Goal: Download file/media

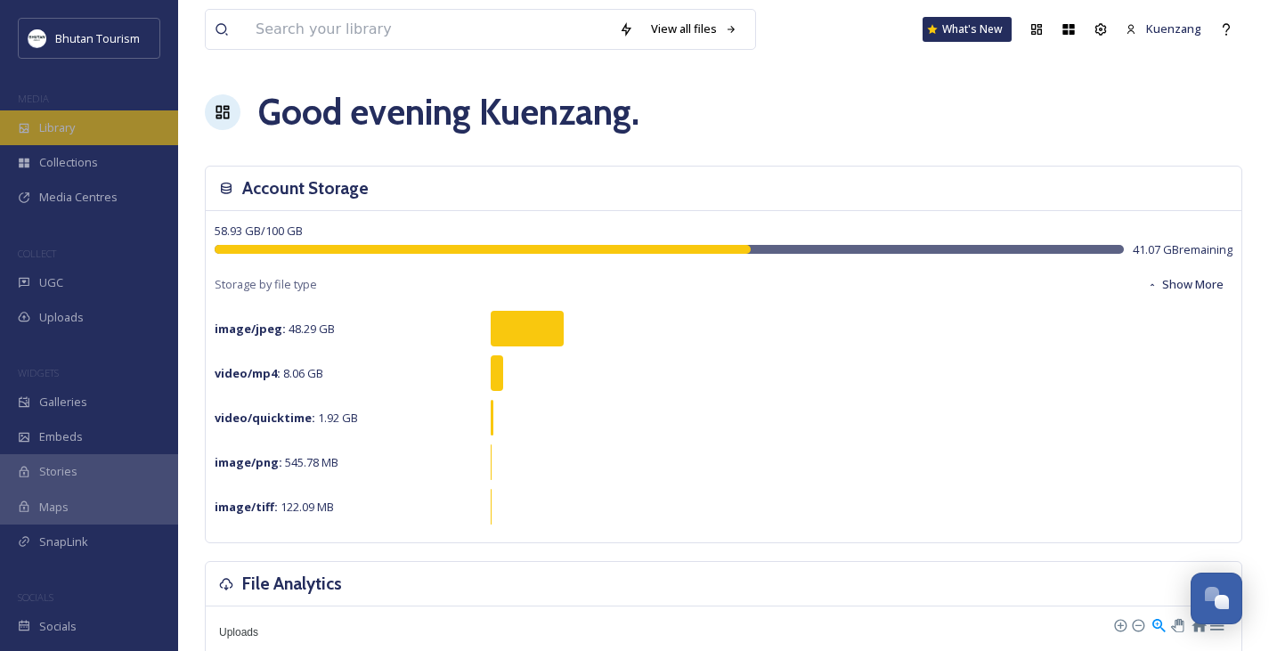
click at [36, 124] on div "Library" at bounding box center [89, 127] width 178 height 35
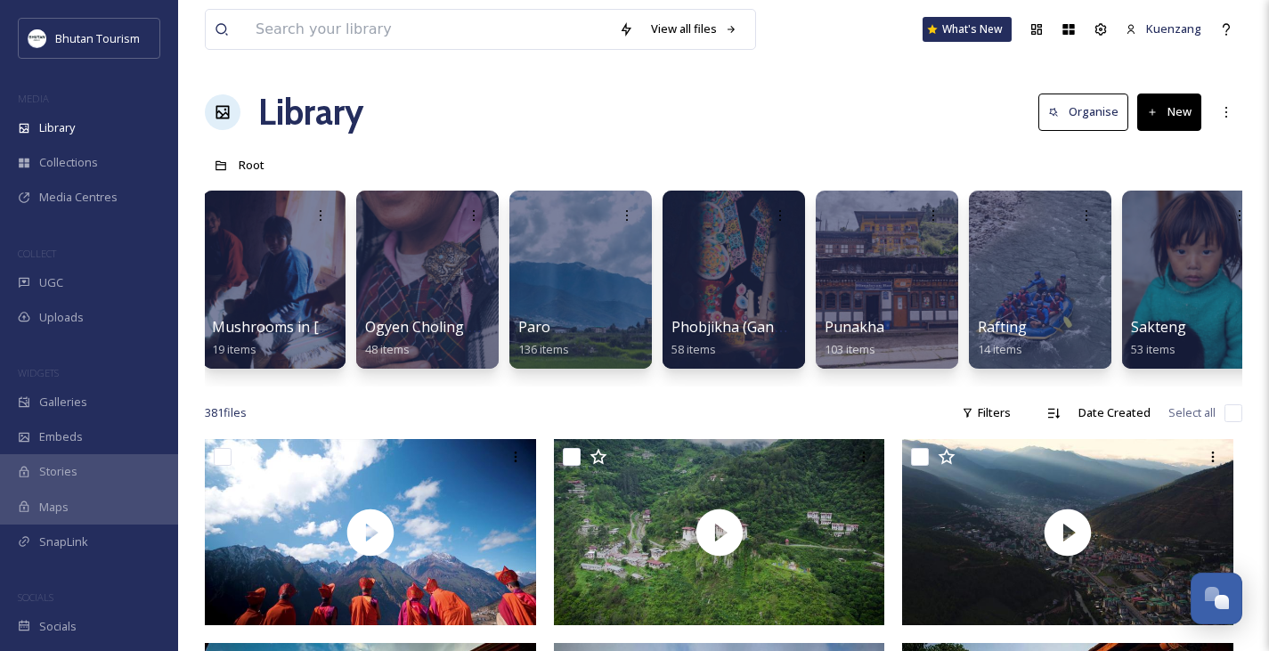
scroll to position [0, 4027]
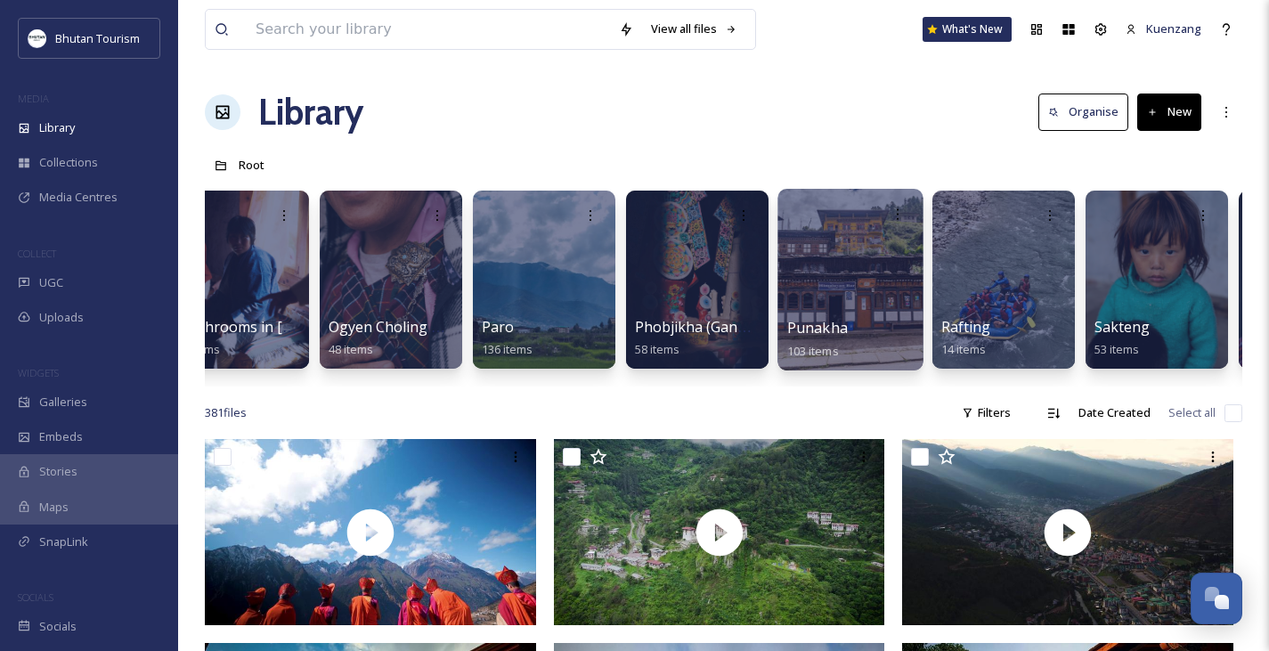
click at [829, 254] on div at bounding box center [850, 280] width 145 height 182
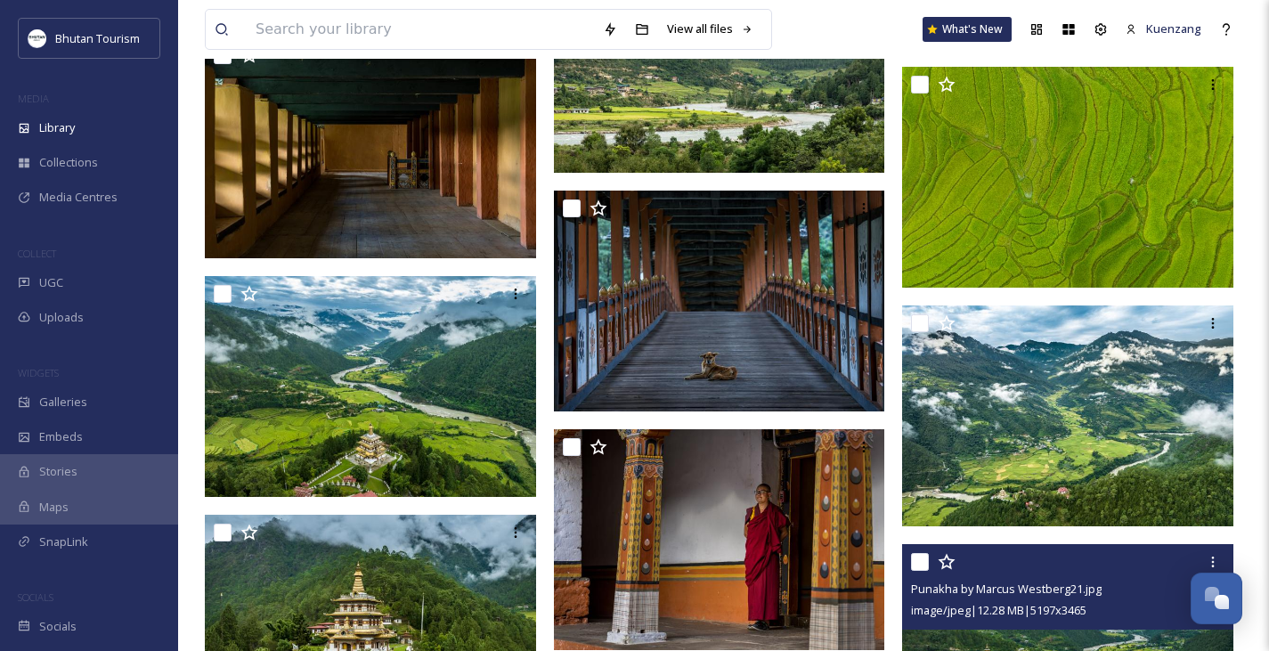
scroll to position [7001, 0]
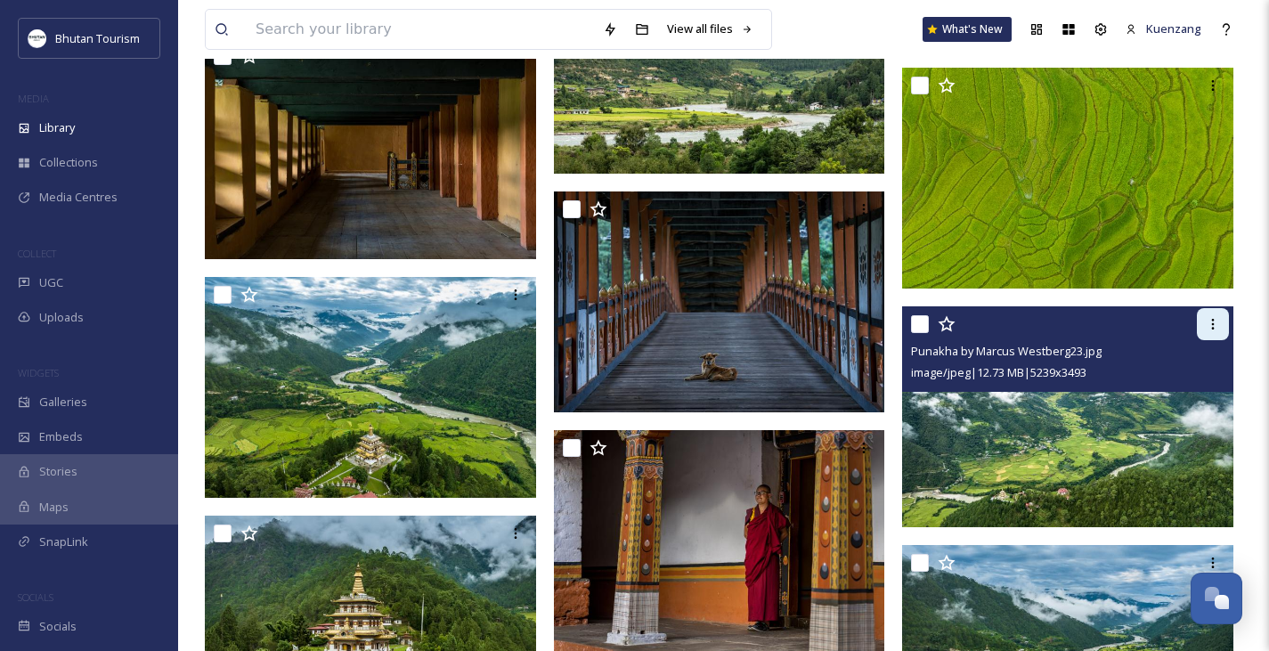
click at [1210, 323] on icon at bounding box center [1213, 324] width 14 height 14
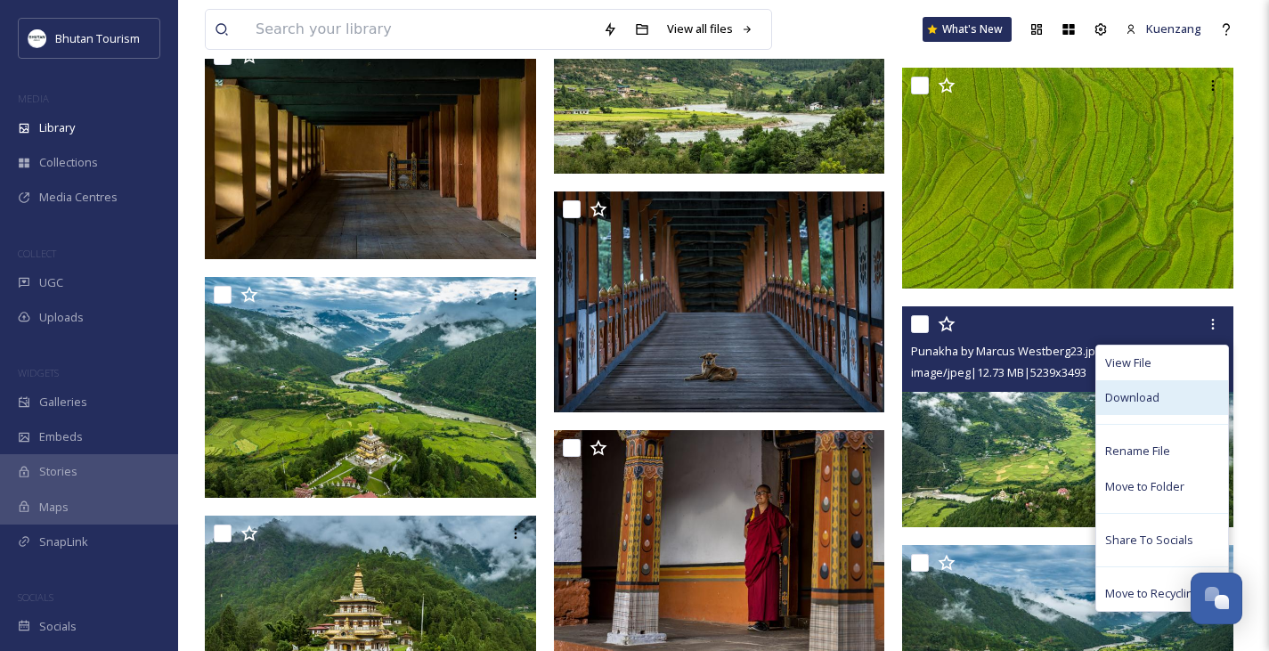
click at [1142, 403] on span "Download" at bounding box center [1132, 397] width 54 height 17
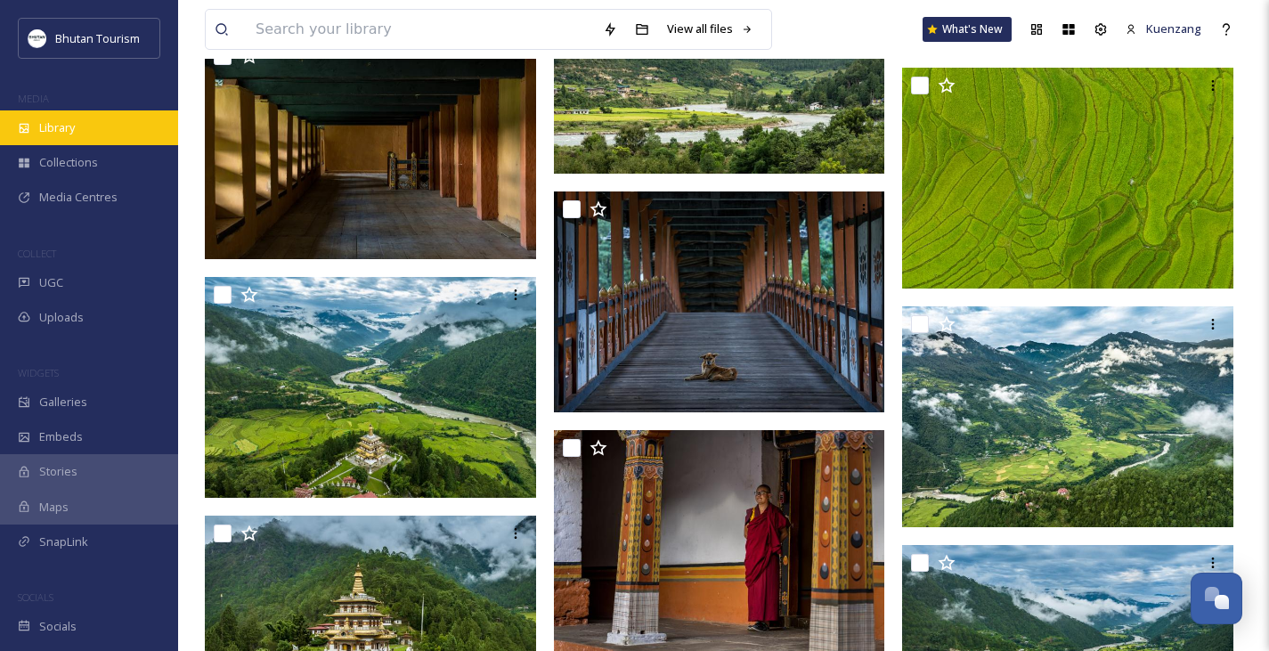
click at [71, 117] on div "Library" at bounding box center [89, 127] width 178 height 35
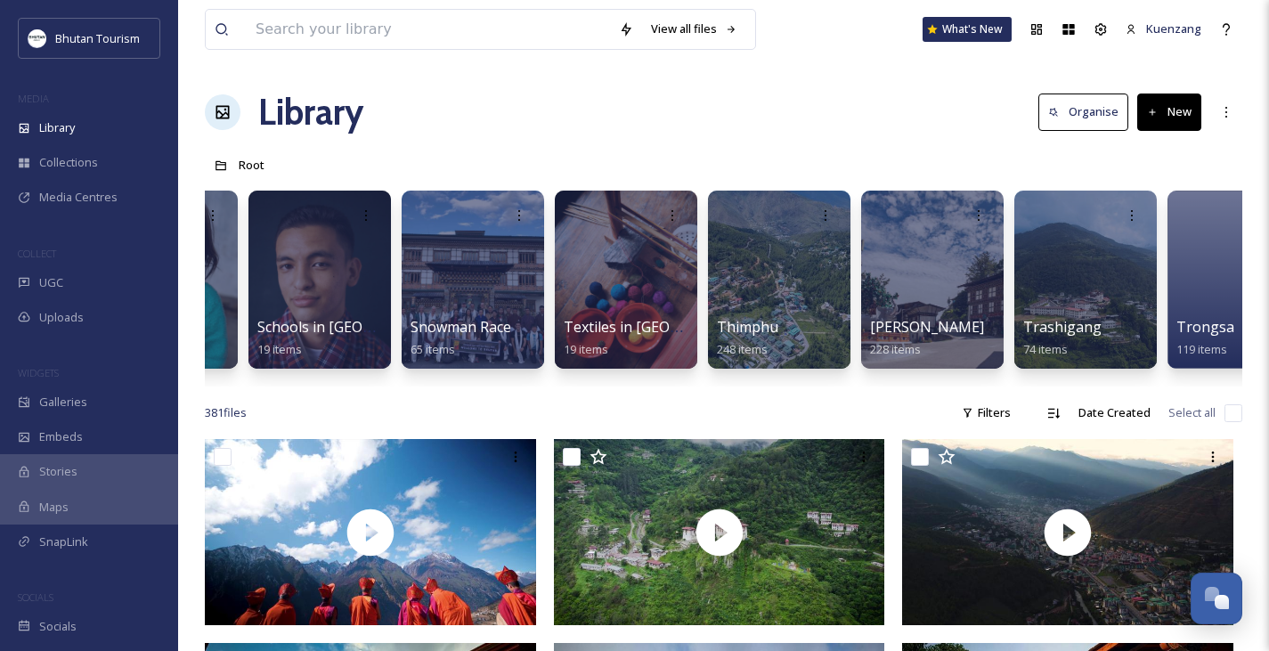
scroll to position [0, 5024]
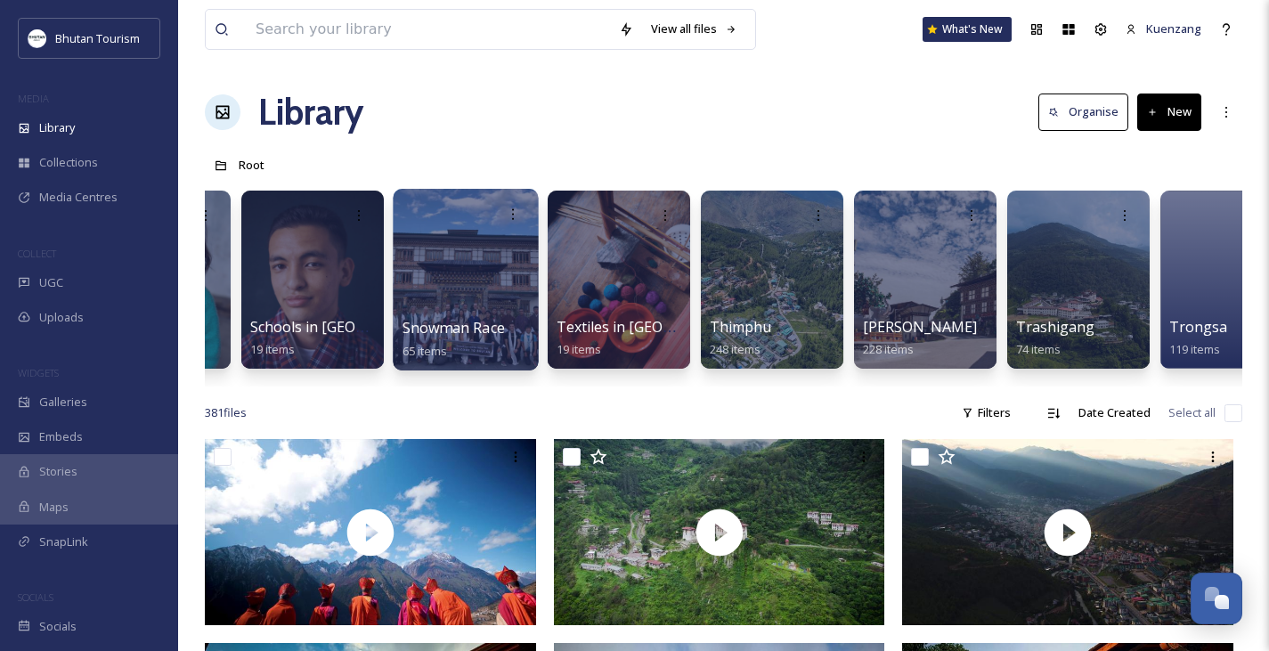
click at [481, 254] on div at bounding box center [465, 280] width 145 height 182
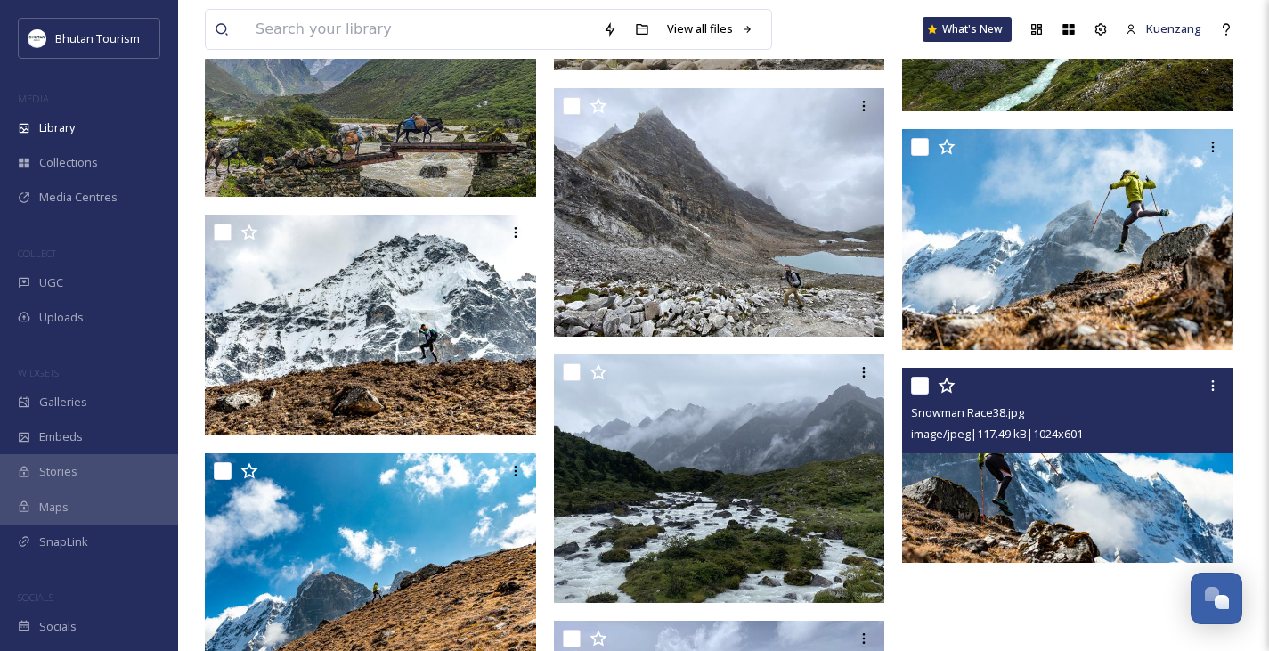
scroll to position [6563, 0]
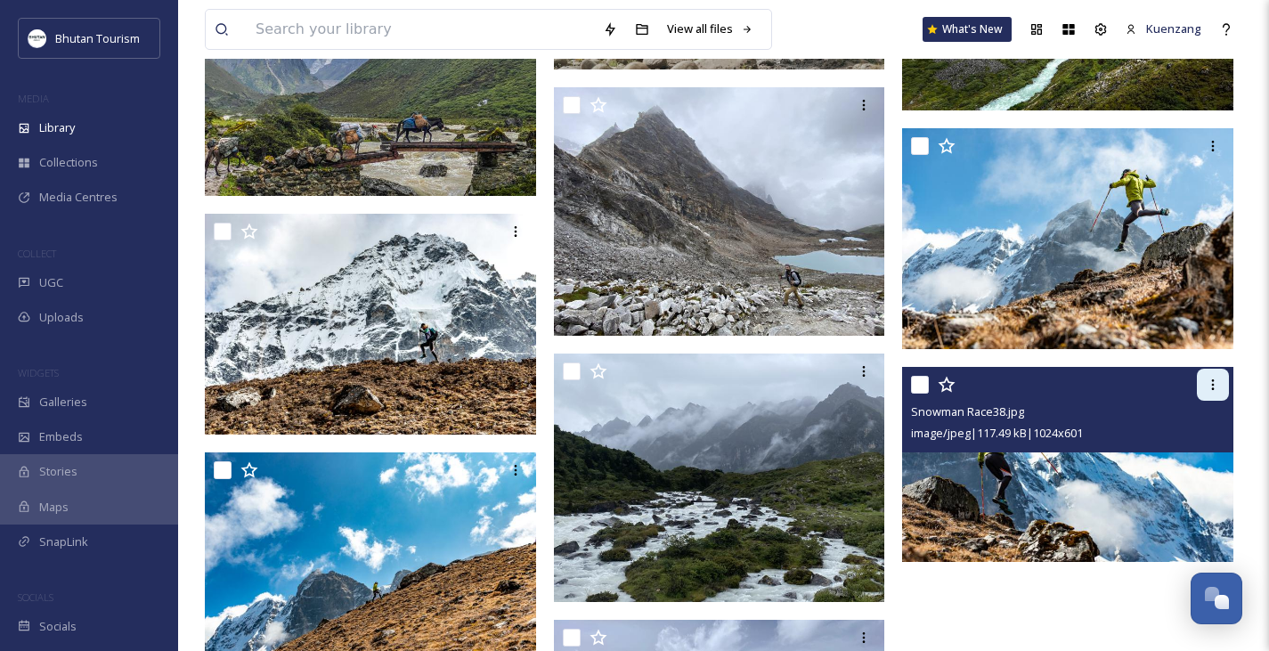
click at [1213, 387] on icon at bounding box center [1213, 385] width 14 height 14
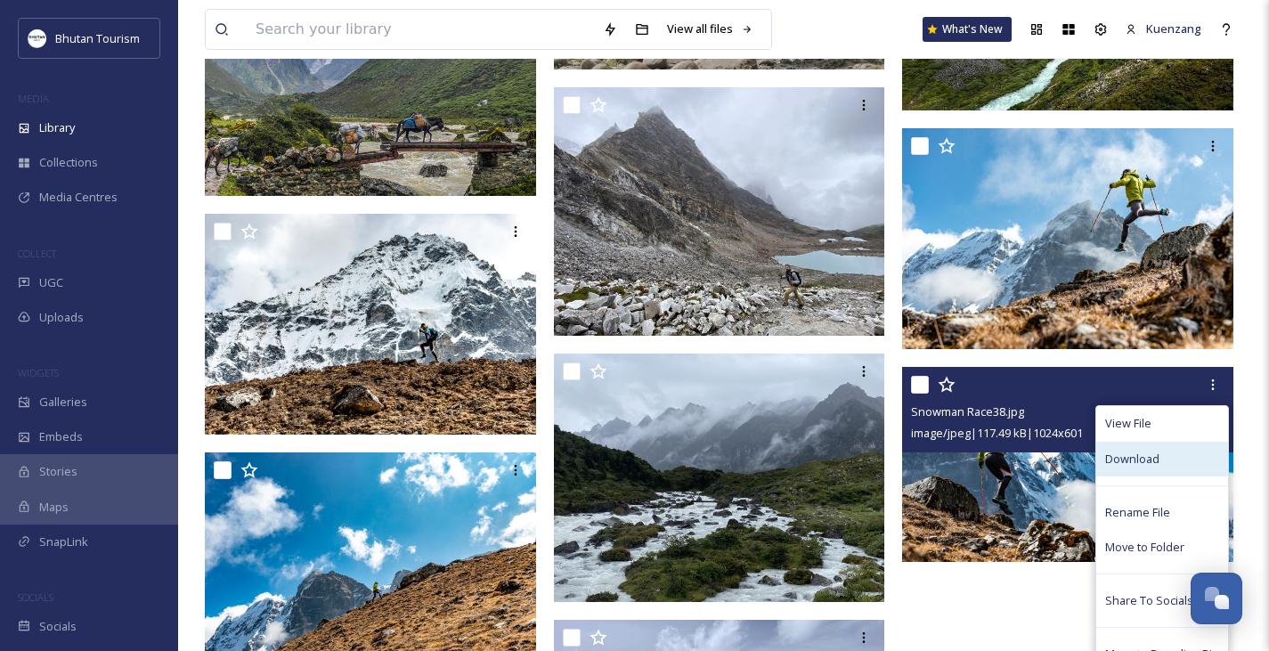
click at [1159, 460] on div "Download" at bounding box center [1162, 459] width 132 height 35
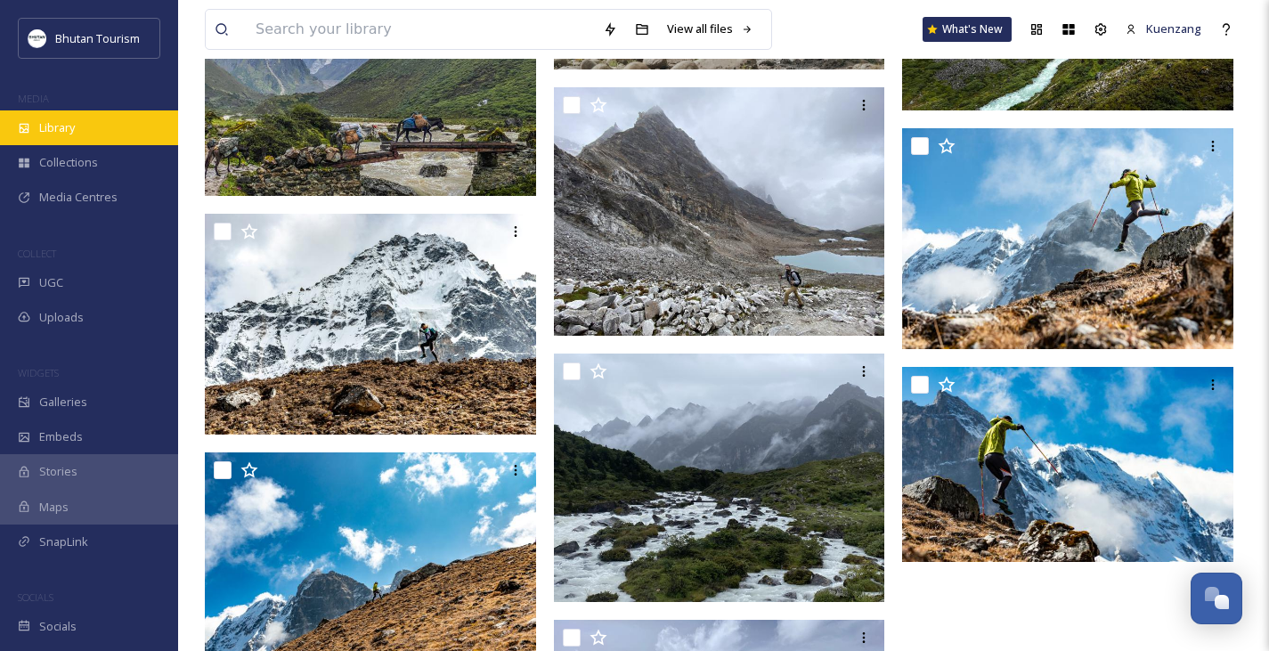
click at [51, 126] on span "Library" at bounding box center [57, 127] width 36 height 17
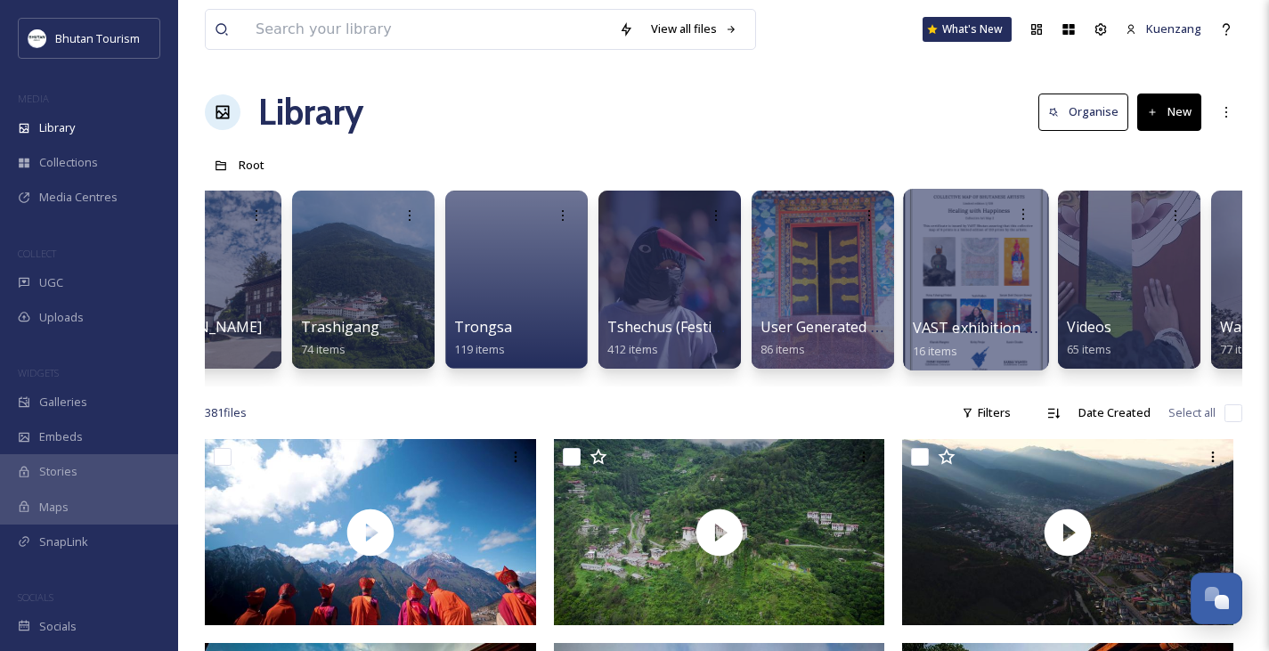
scroll to position [0, 5733]
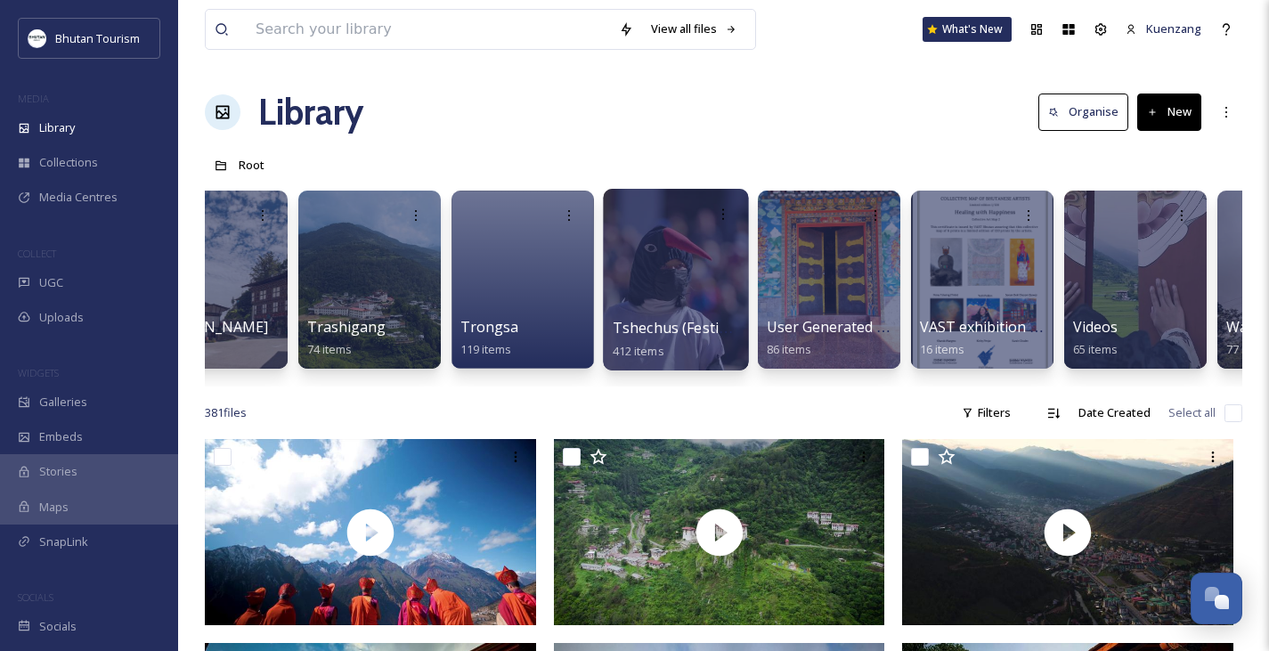
click at [638, 283] on div at bounding box center [675, 280] width 145 height 182
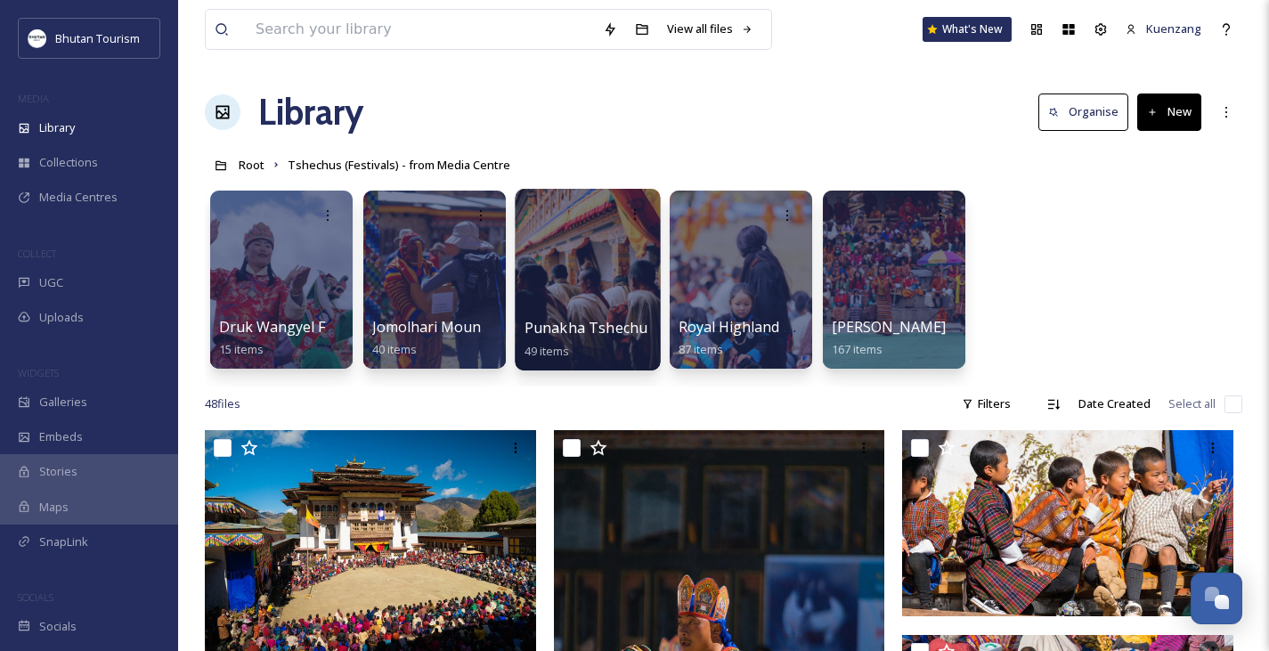
click at [582, 271] on div at bounding box center [587, 280] width 145 height 182
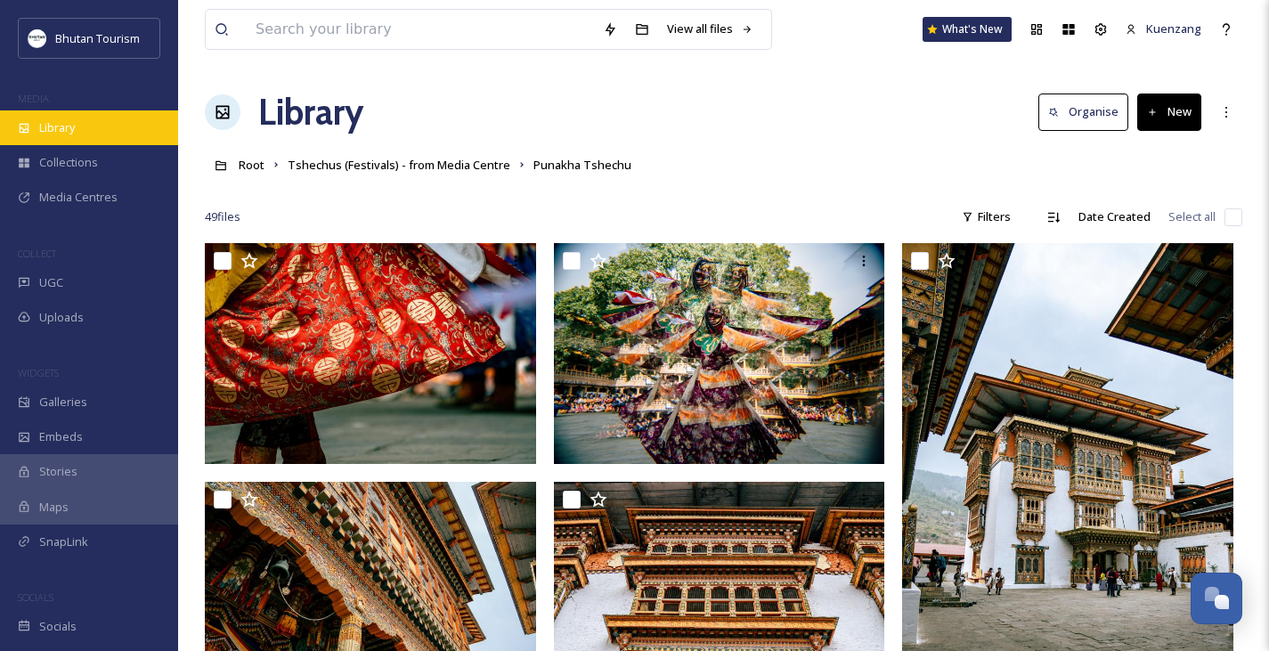
click at [75, 127] on span "Library" at bounding box center [57, 127] width 36 height 17
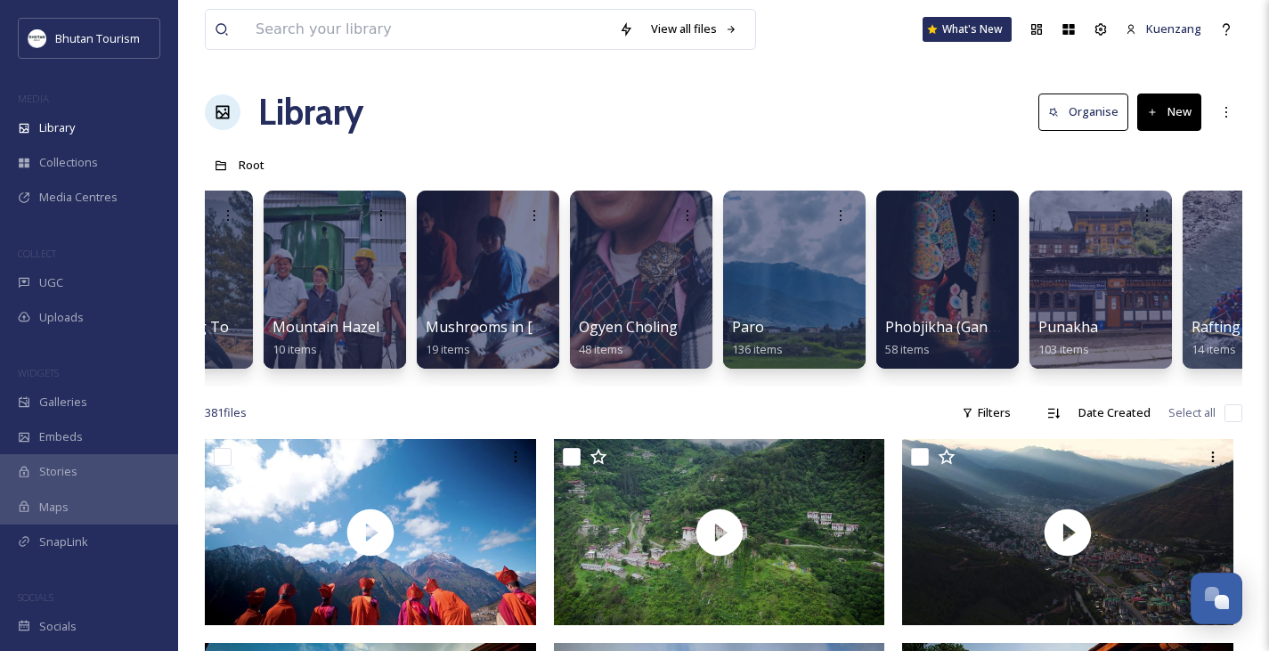
scroll to position [0, 3847]
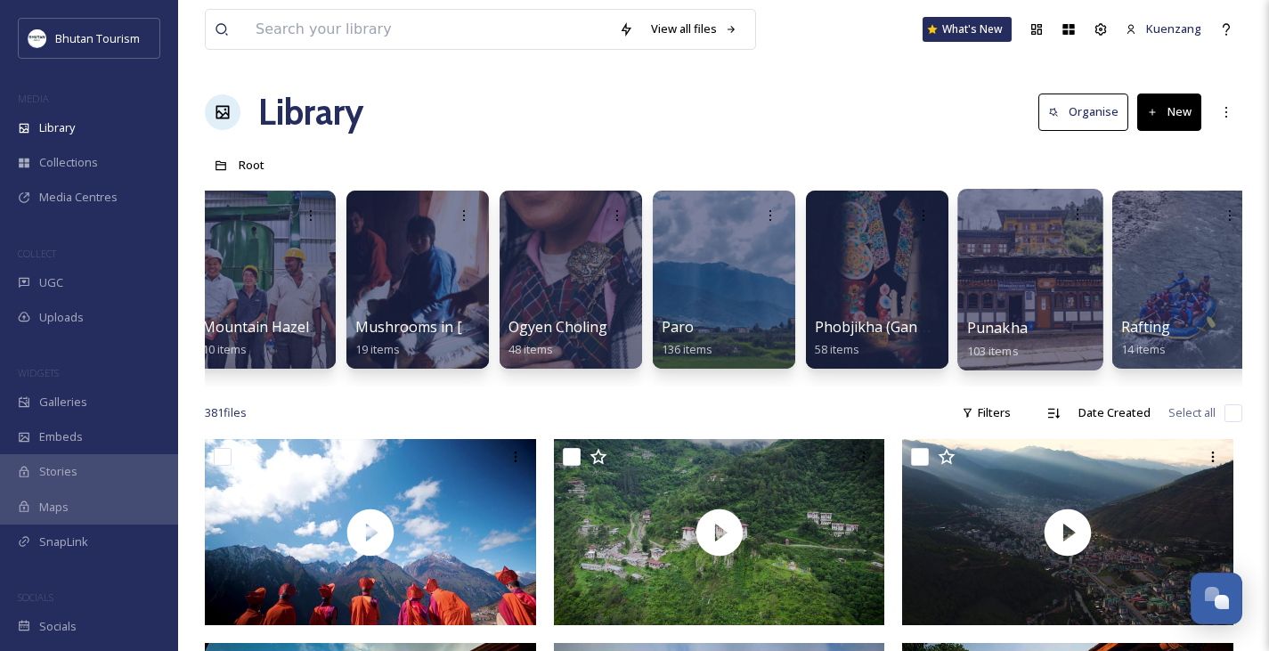
click at [1049, 281] on div at bounding box center [1029, 280] width 145 height 182
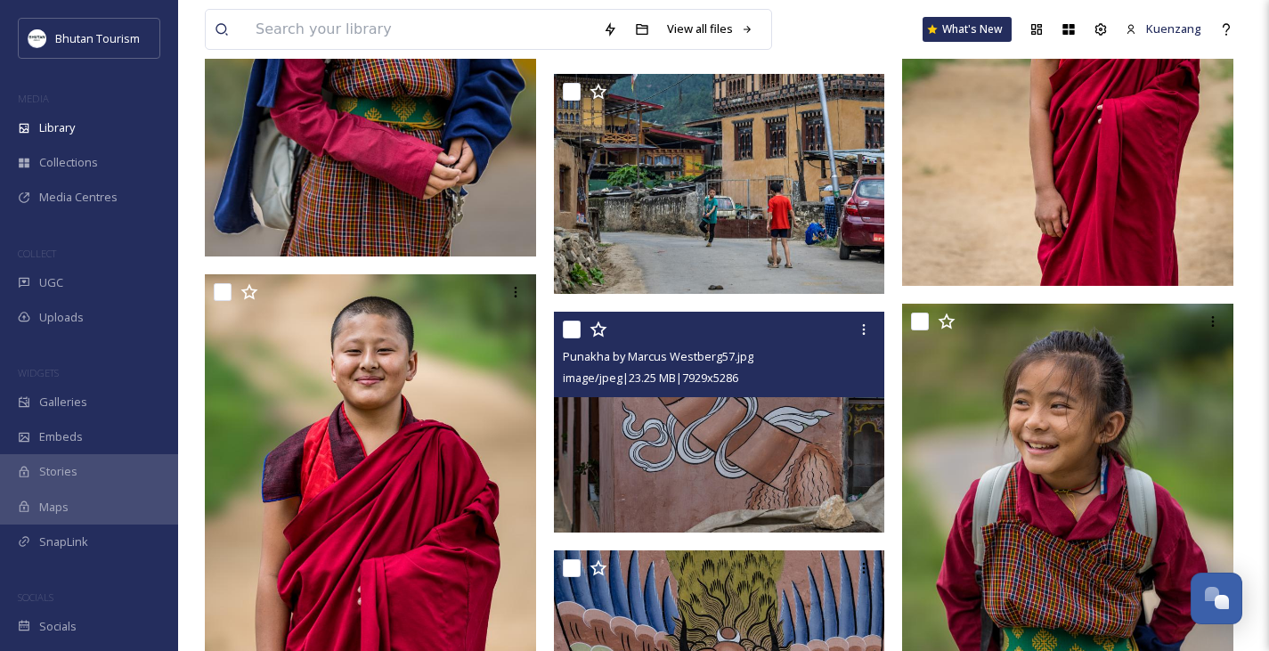
scroll to position [3839, 0]
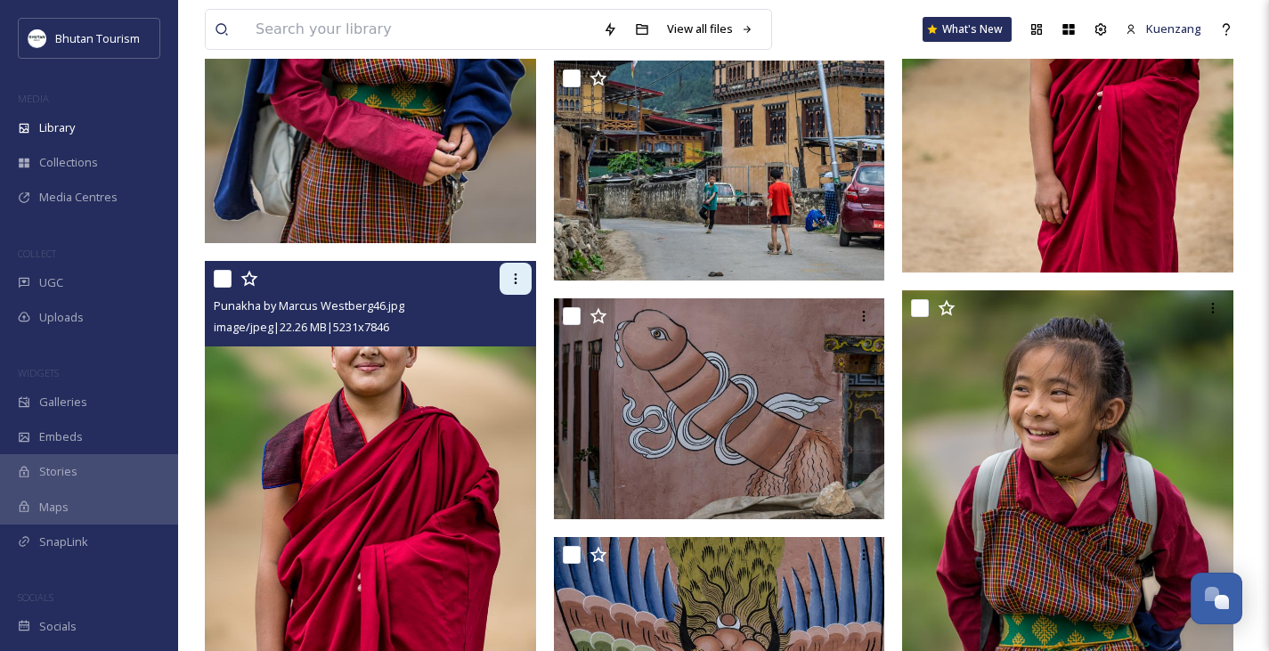
click at [520, 281] on icon at bounding box center [516, 279] width 14 height 14
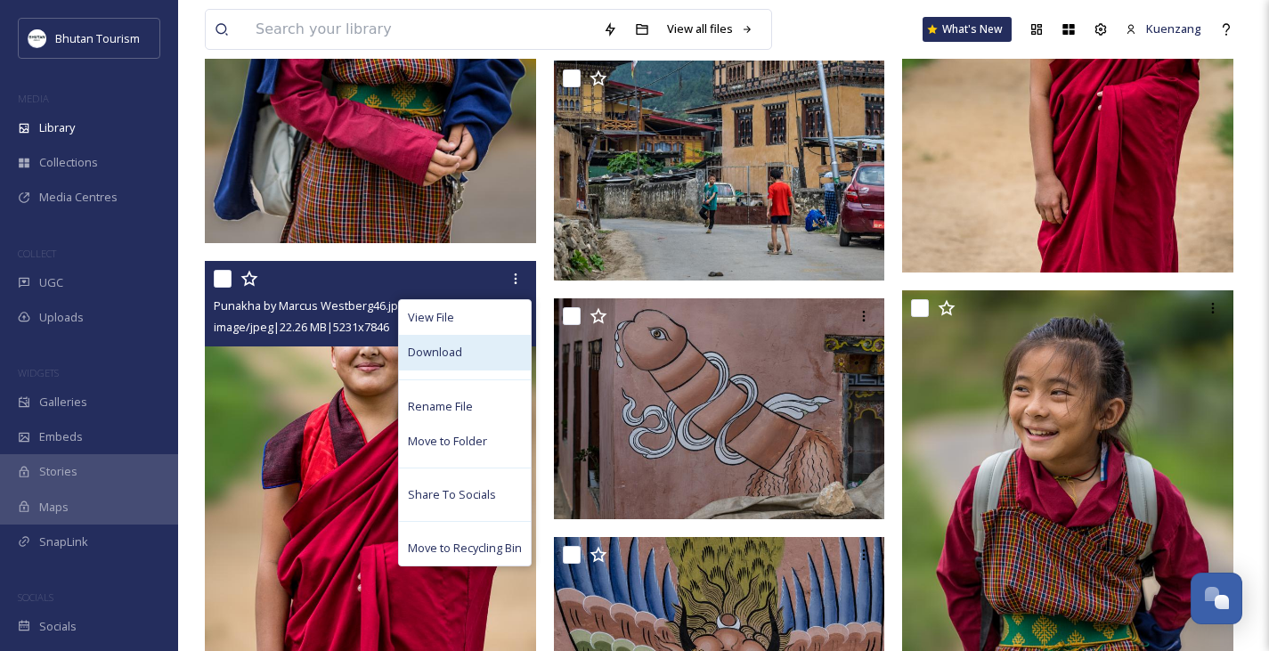
click at [452, 357] on span "Download" at bounding box center [435, 352] width 54 height 17
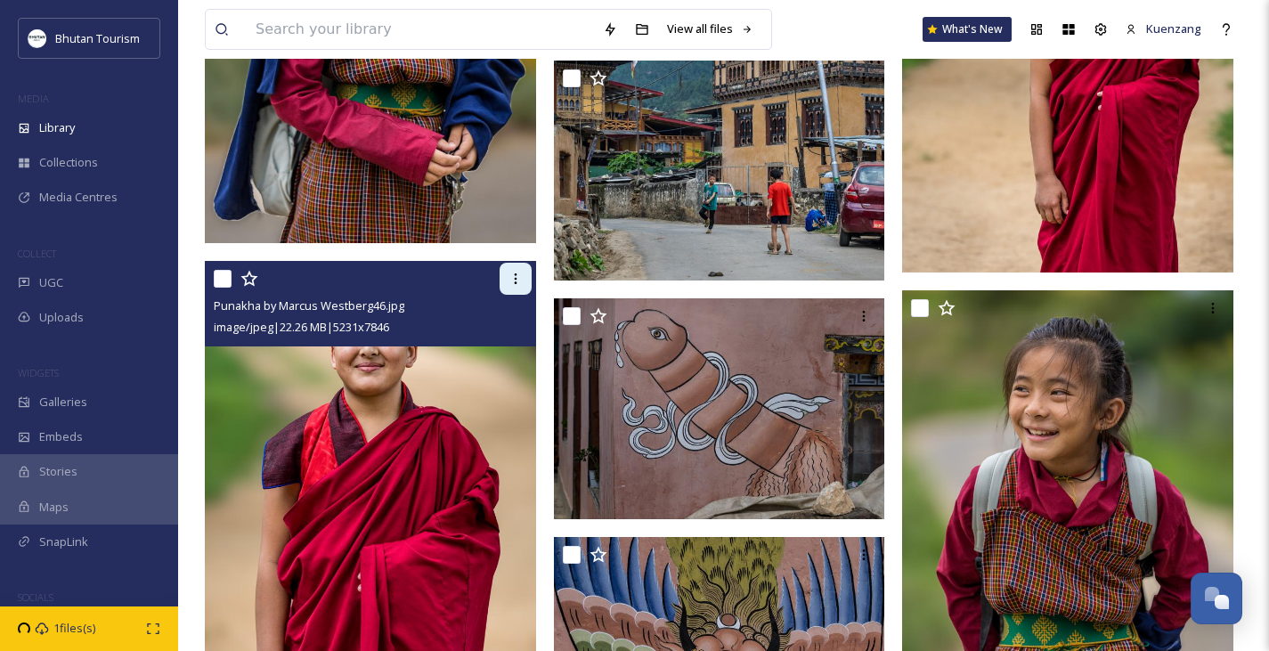
click at [510, 275] on icon at bounding box center [516, 279] width 14 height 14
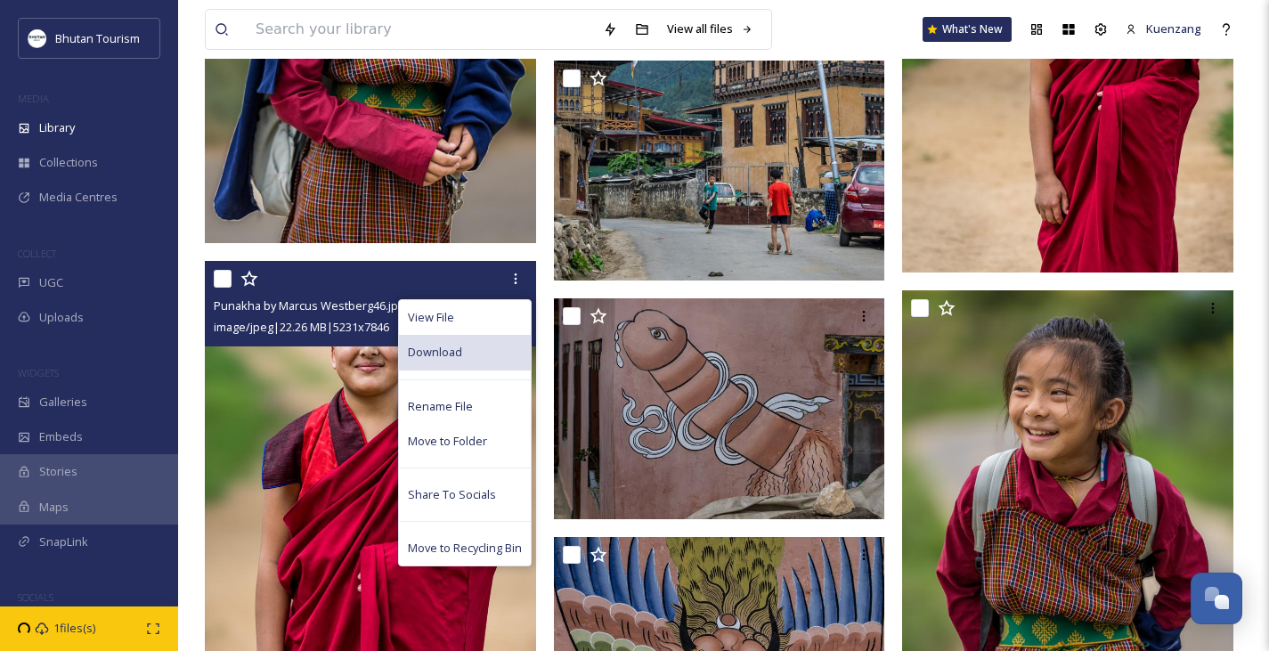
click at [462, 361] on div "Download" at bounding box center [465, 352] width 132 height 35
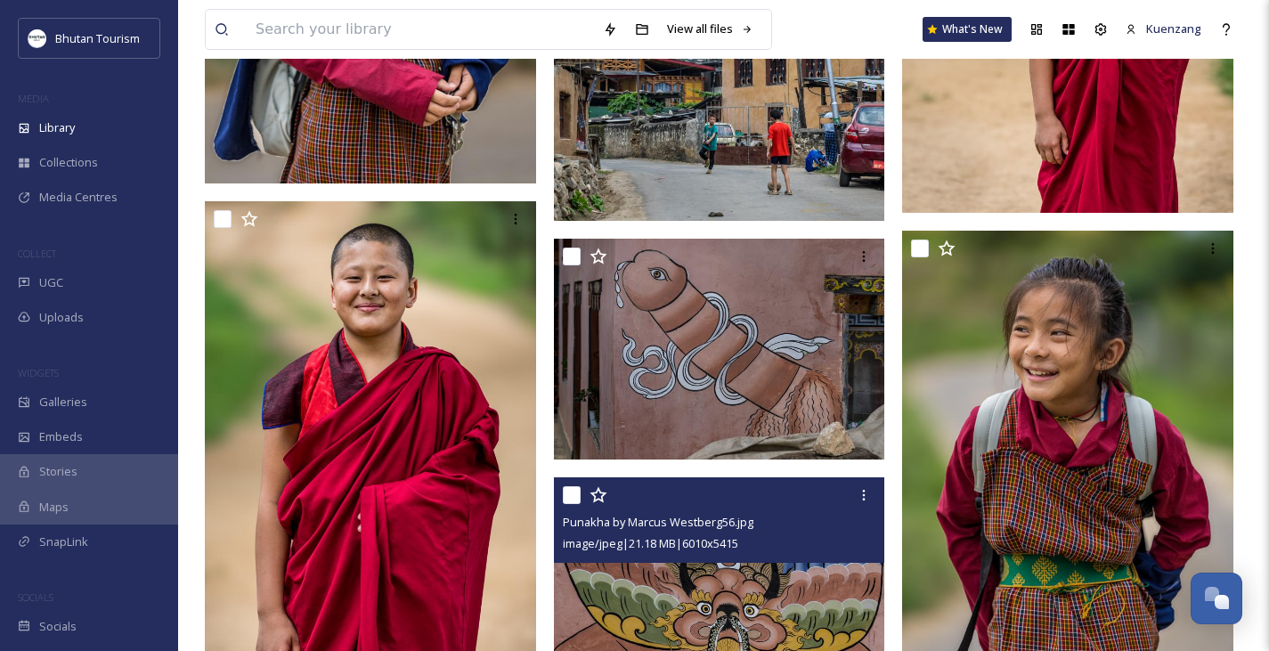
scroll to position [3898, 0]
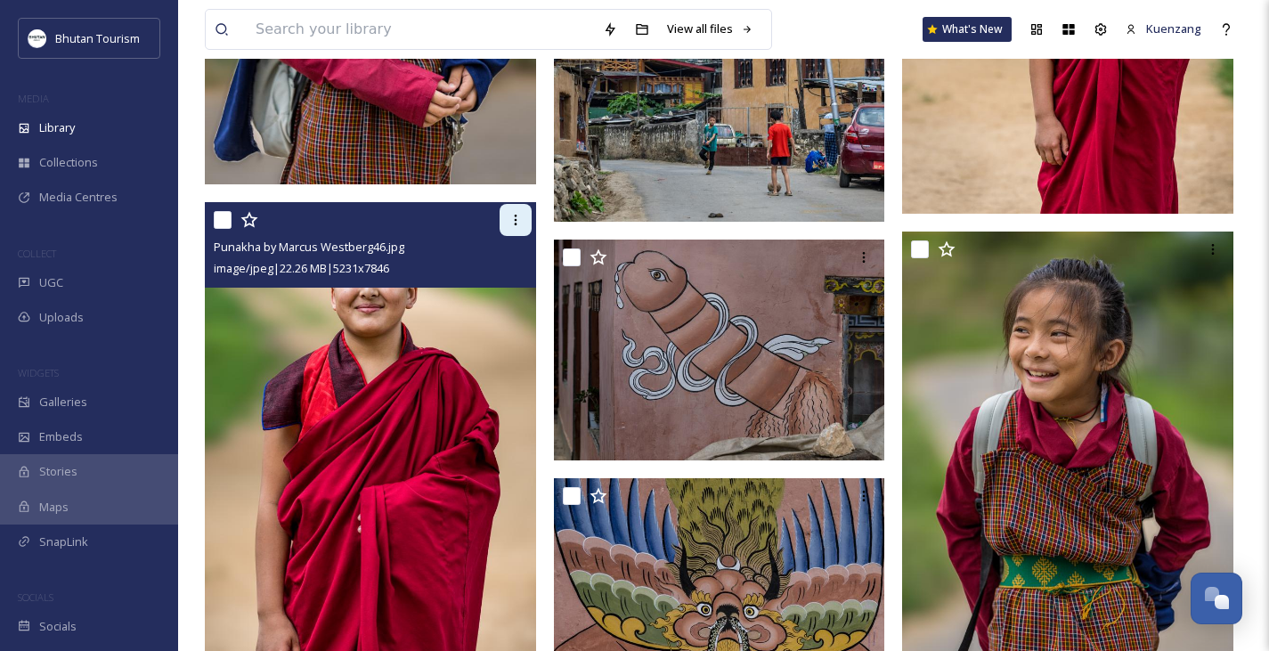
click at [519, 216] on icon at bounding box center [516, 220] width 14 height 14
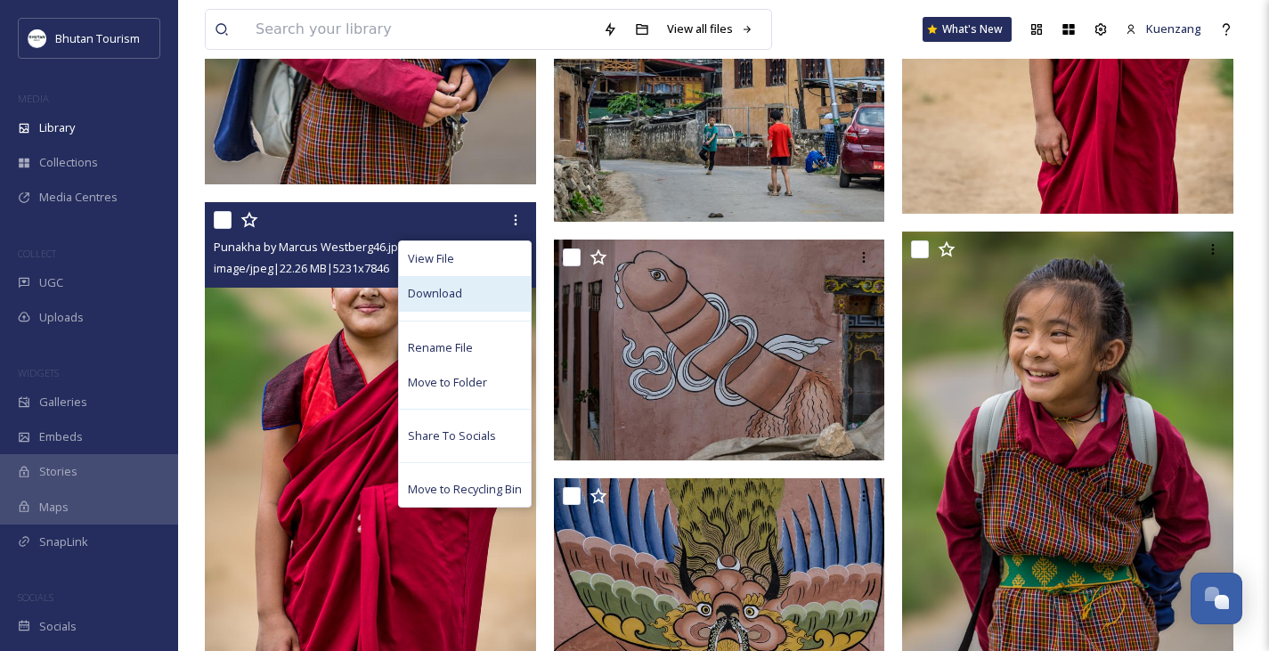
click at [443, 292] on span "Download" at bounding box center [435, 293] width 54 height 17
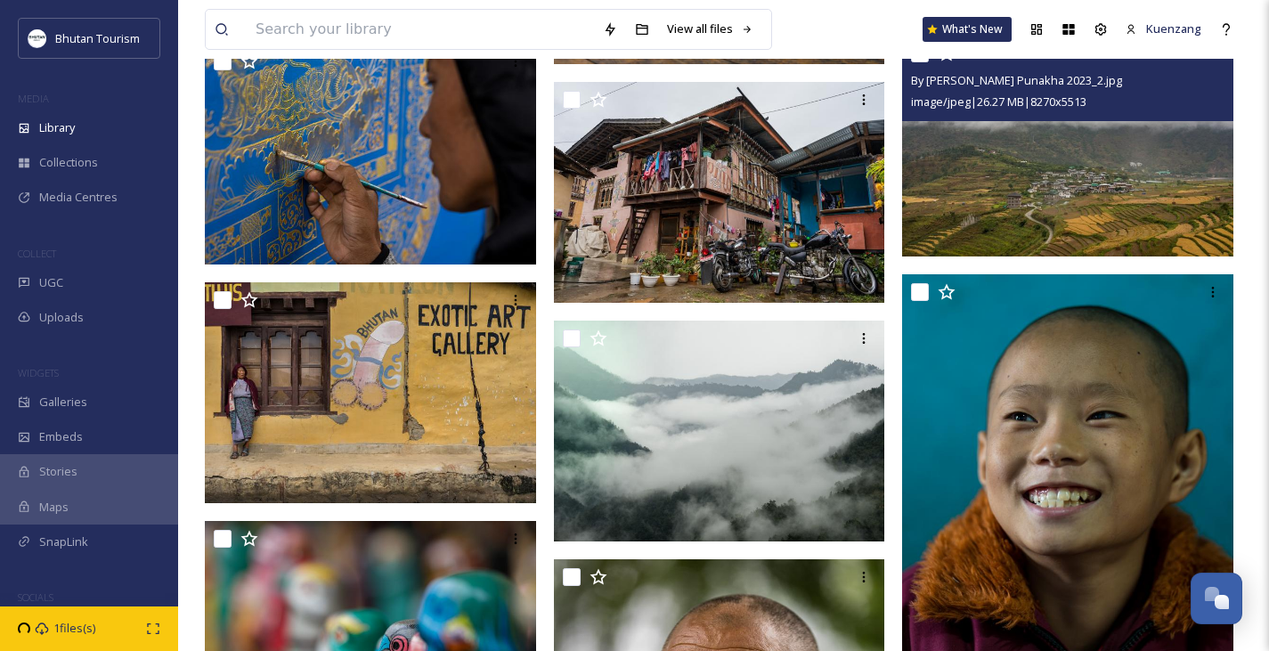
scroll to position [1394, 0]
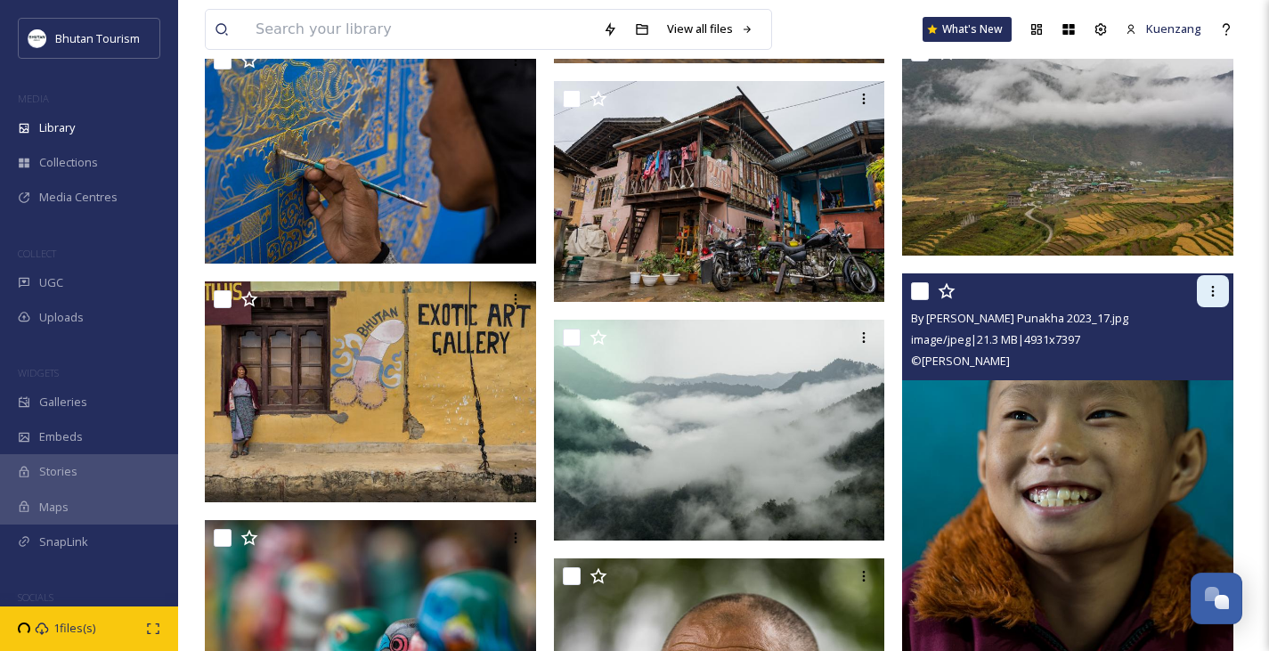
click at [1218, 297] on icon at bounding box center [1213, 291] width 14 height 14
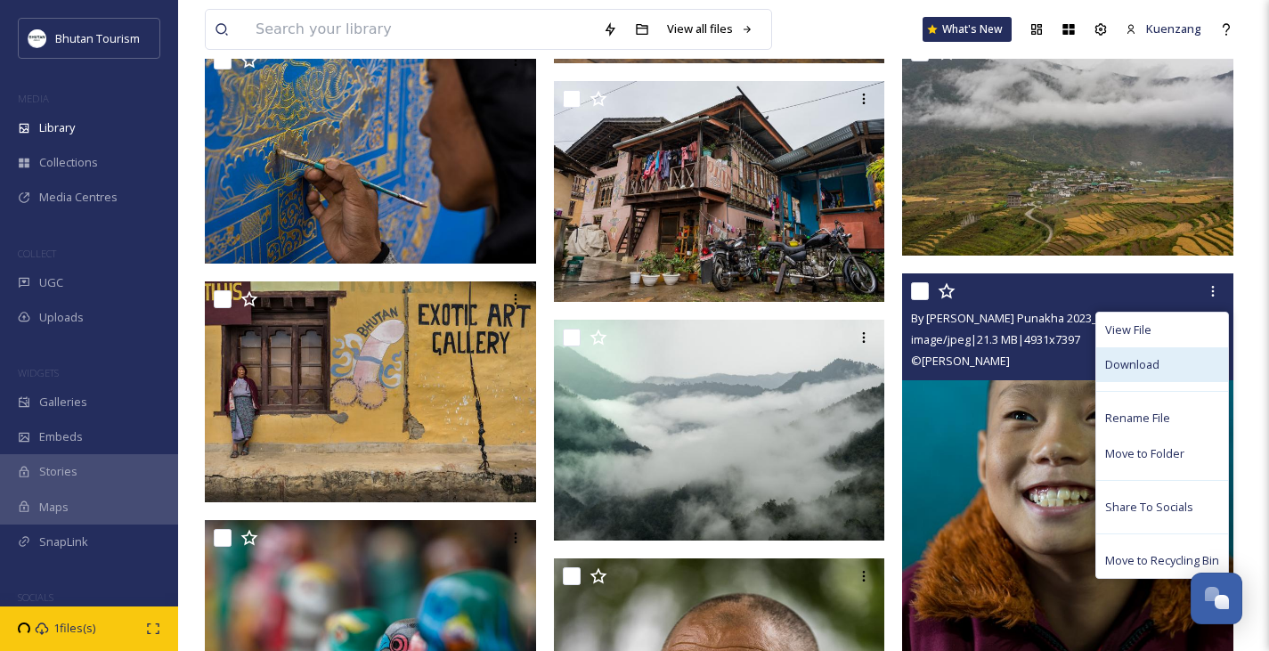
click at [1120, 370] on span "Download" at bounding box center [1132, 364] width 54 height 17
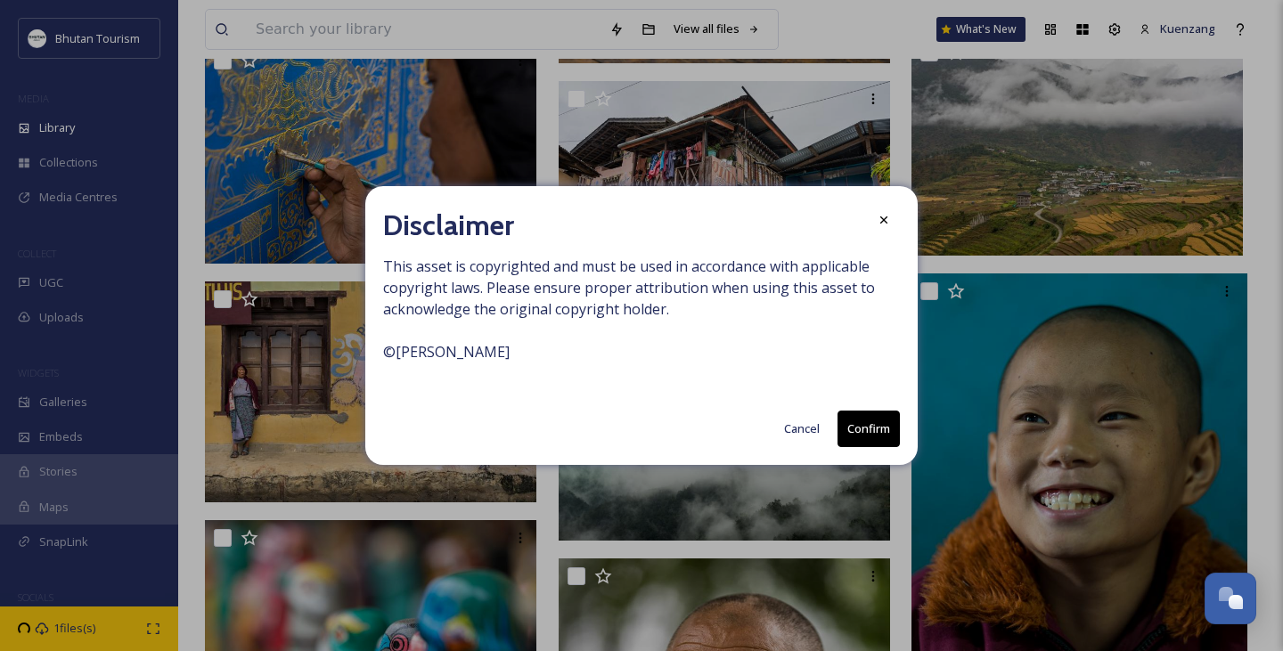
click at [866, 425] on button "Confirm" at bounding box center [868, 429] width 62 height 37
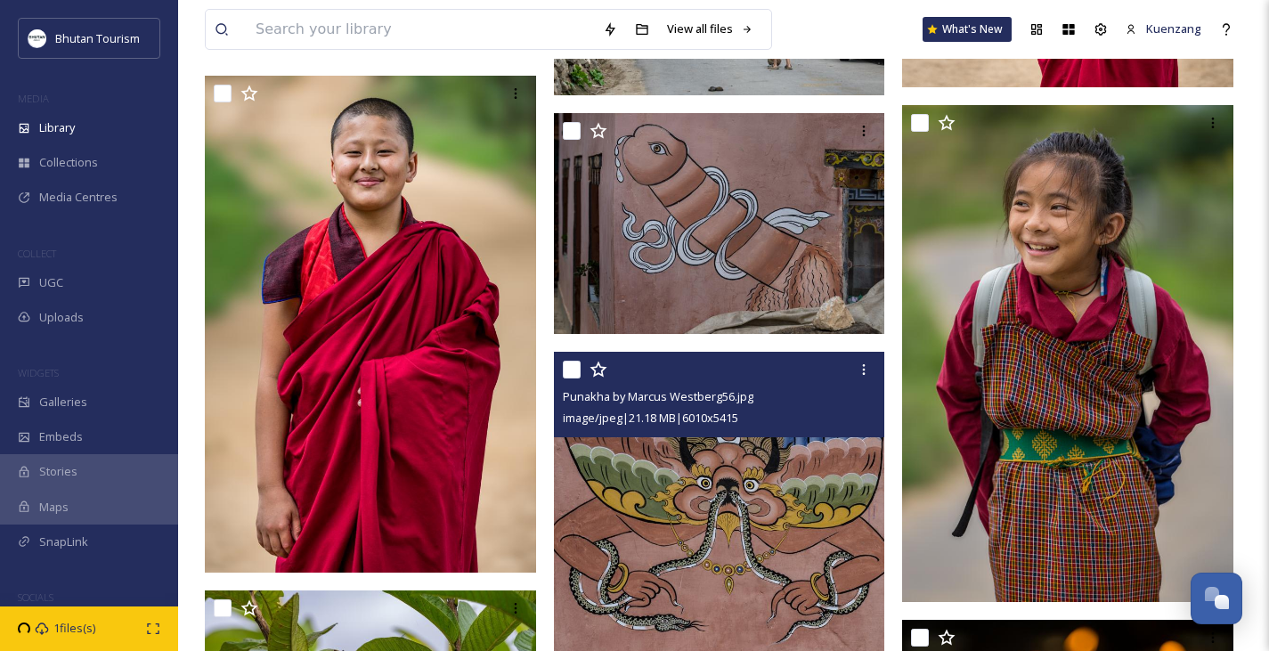
scroll to position [4026, 0]
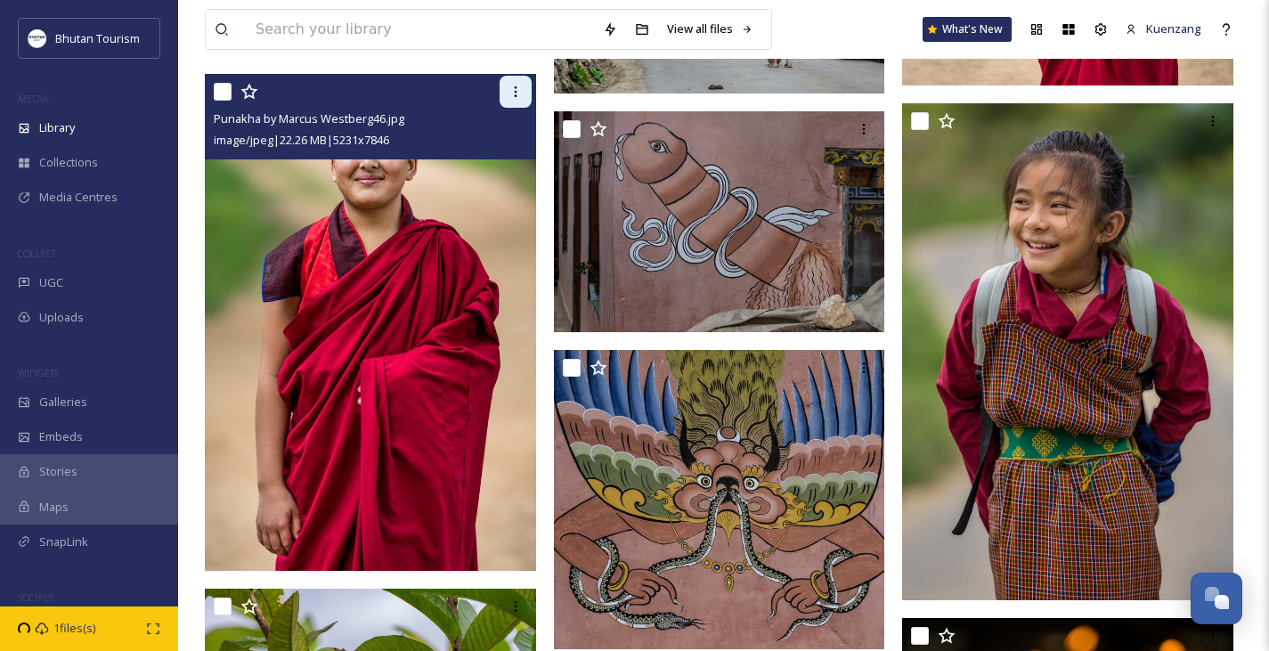
click at [512, 94] on icon at bounding box center [516, 92] width 14 height 14
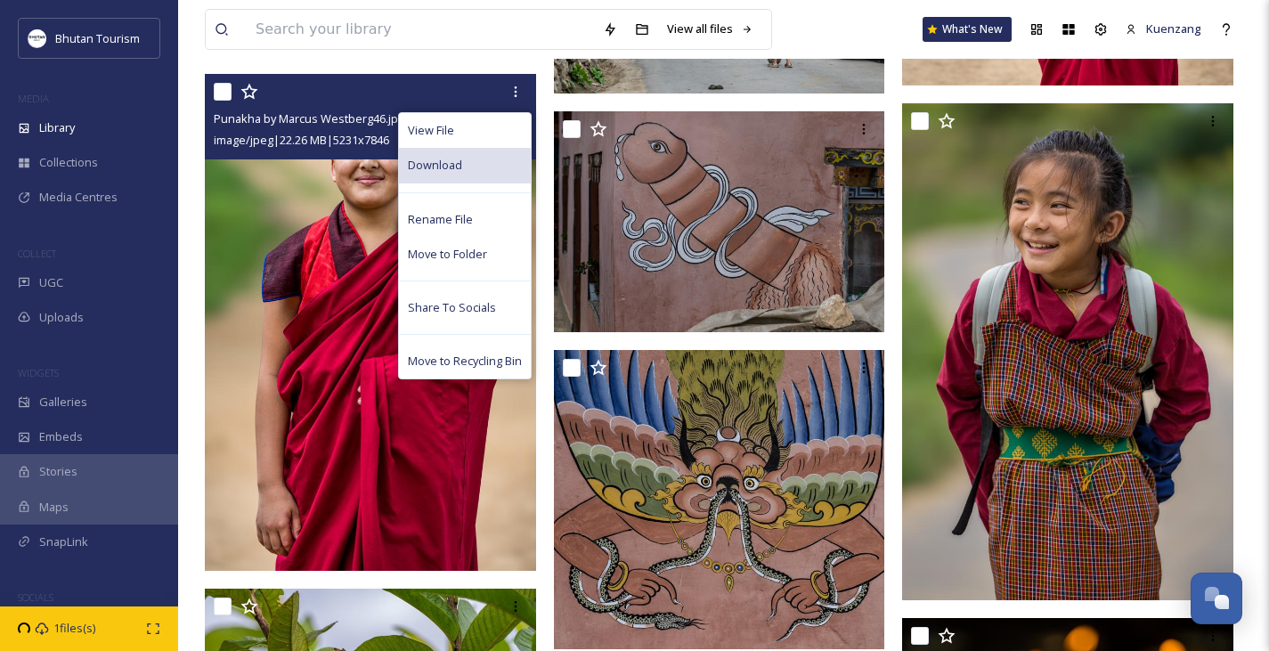
click at [468, 162] on div "Download" at bounding box center [465, 165] width 132 height 35
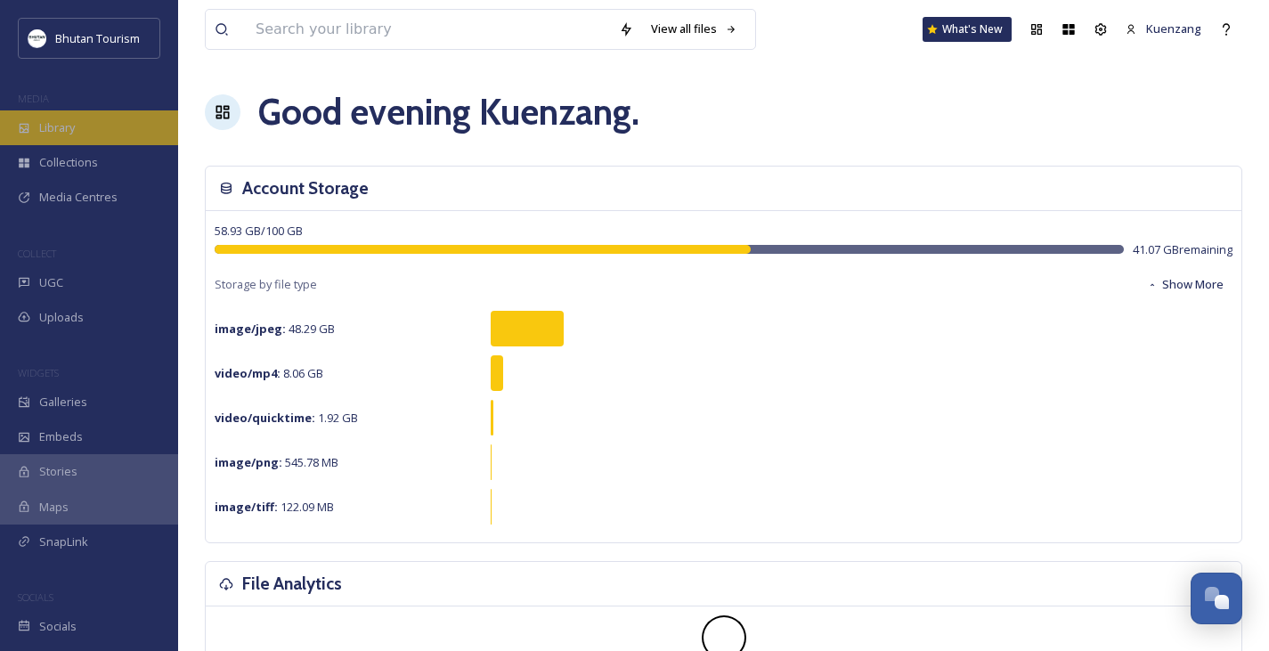
click at [75, 119] on span "Library" at bounding box center [57, 127] width 36 height 17
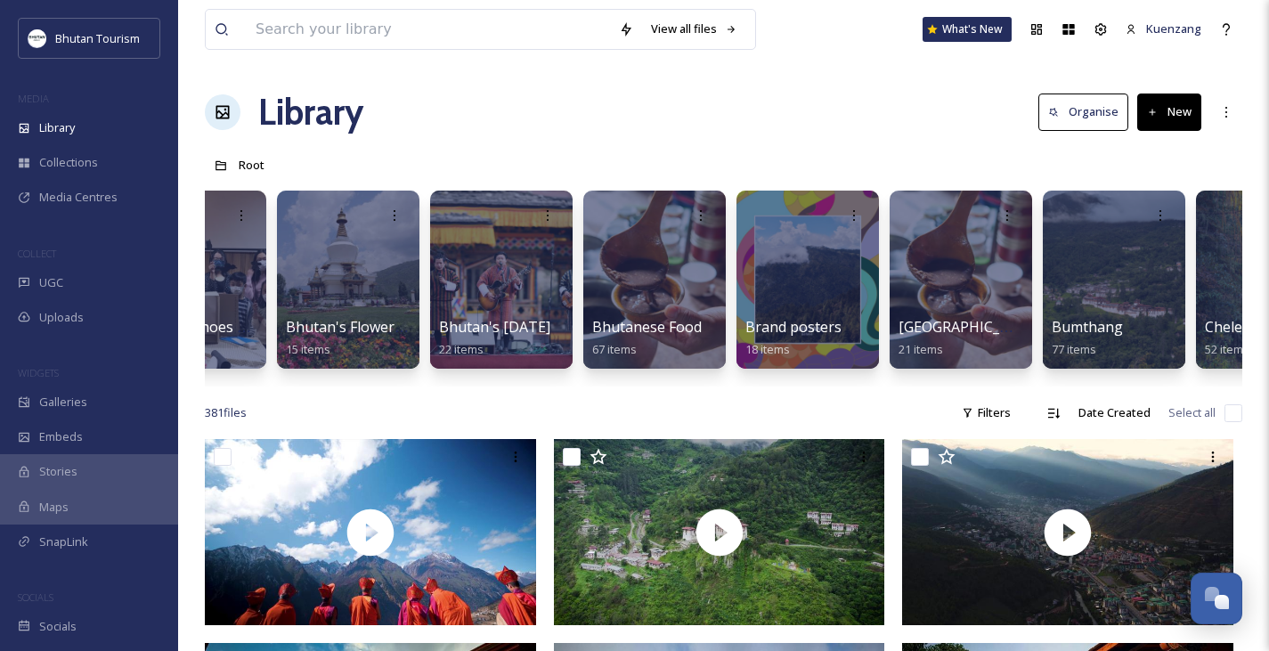
scroll to position [0, 395]
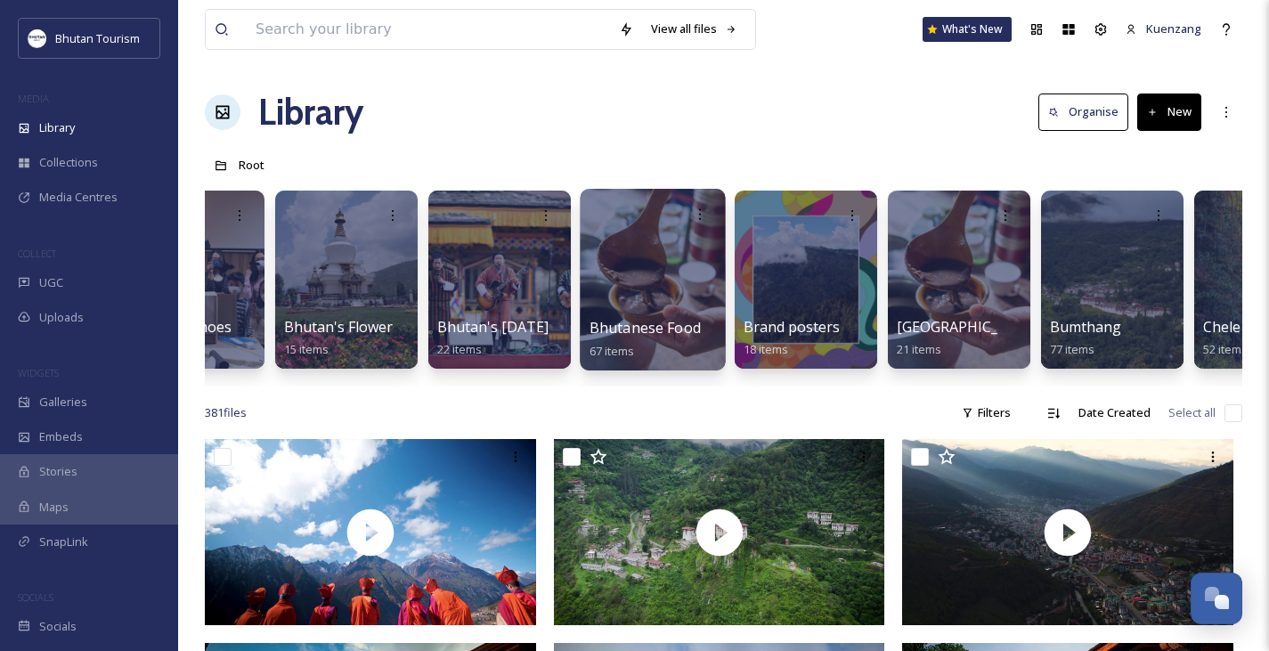
click at [642, 267] on div at bounding box center [652, 280] width 145 height 182
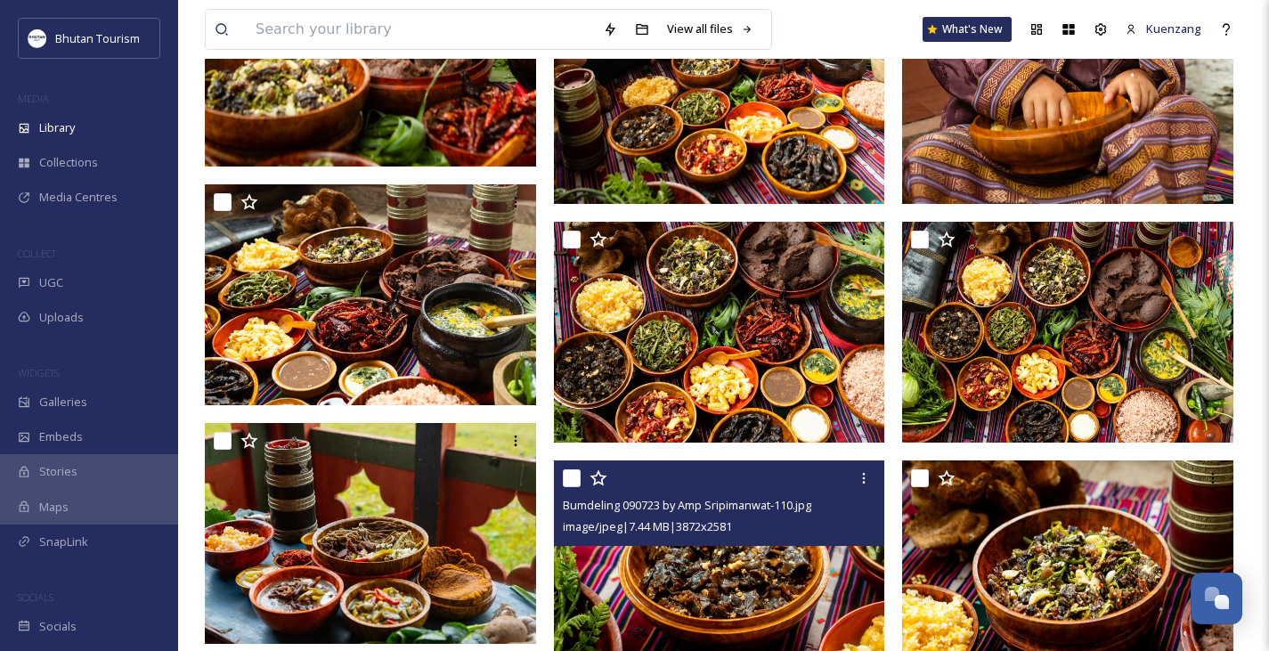
scroll to position [4267, 0]
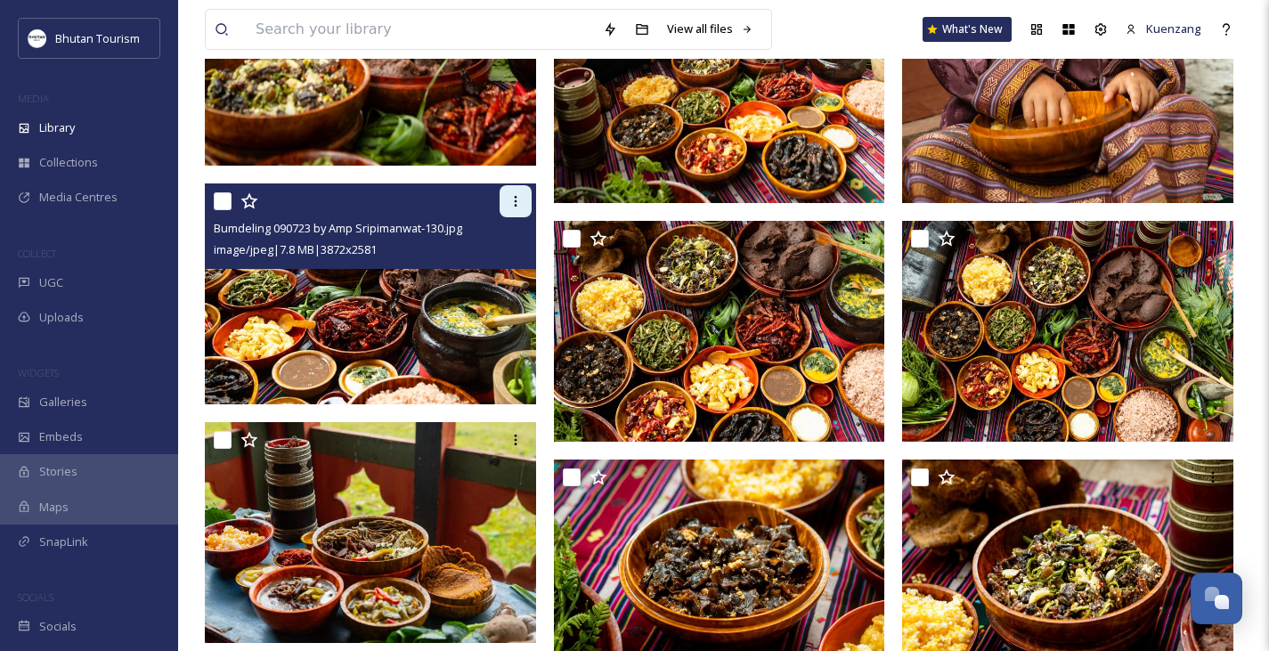
click at [518, 197] on icon at bounding box center [516, 201] width 14 height 14
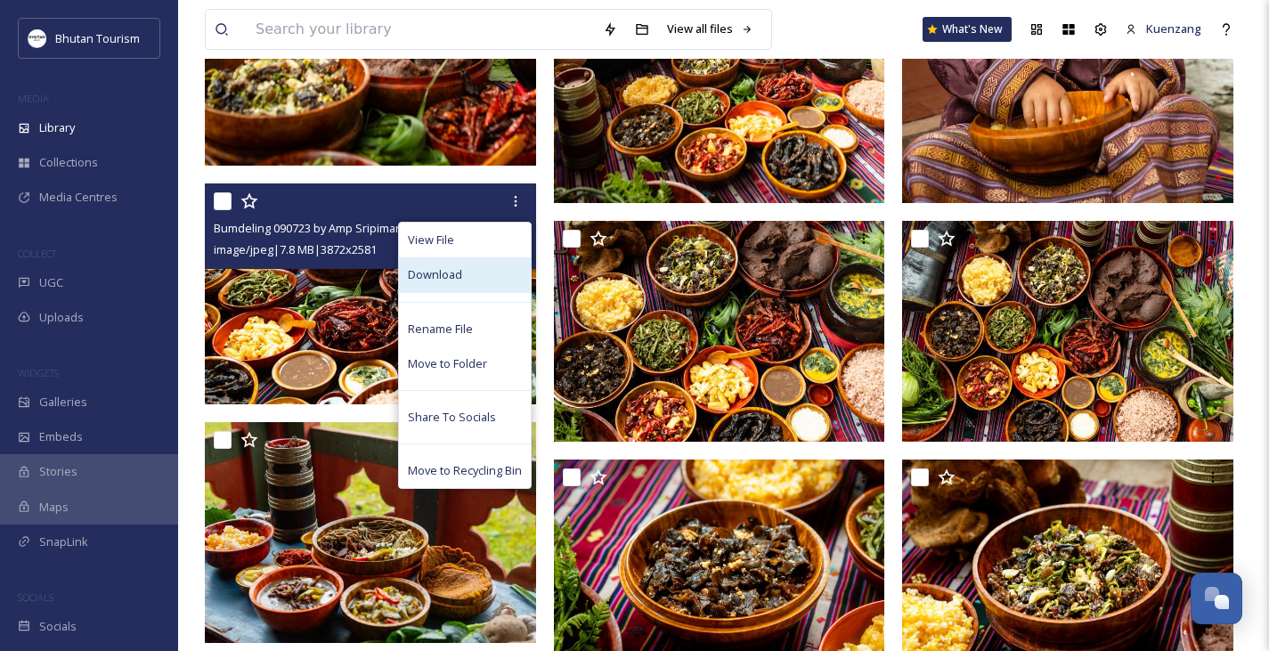
click at [475, 282] on div "Download" at bounding box center [465, 274] width 132 height 35
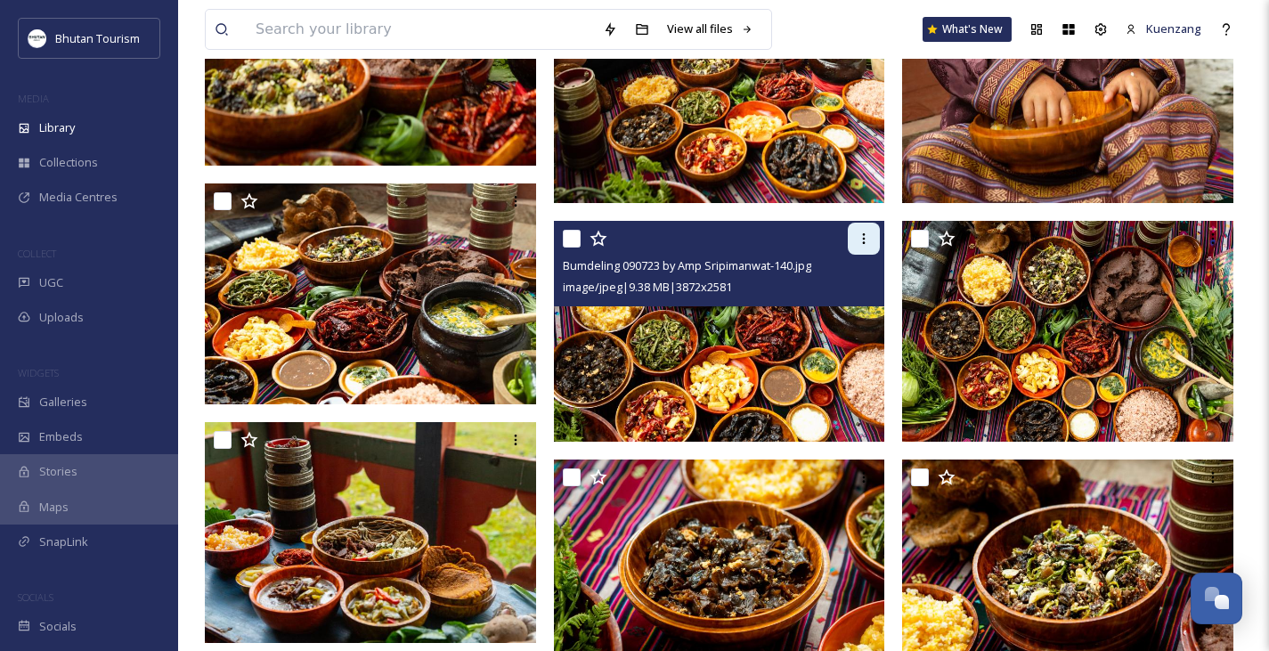
click at [863, 250] on div at bounding box center [864, 239] width 32 height 32
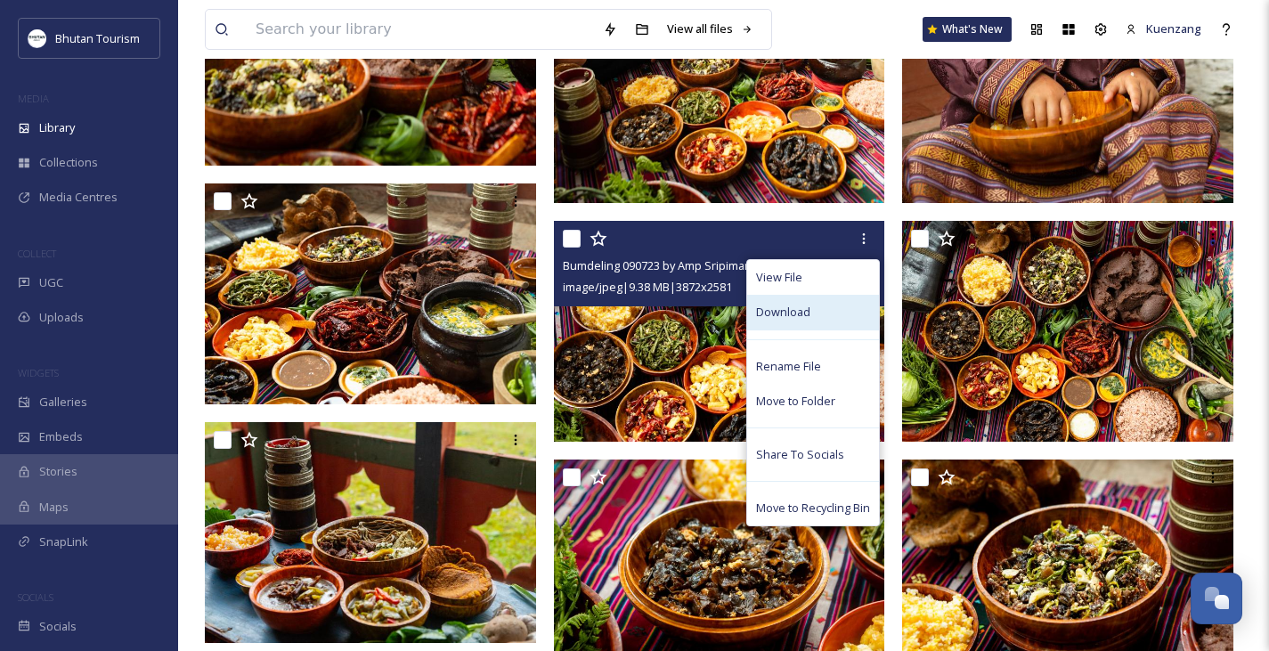
click at [794, 313] on span "Download" at bounding box center [783, 312] width 54 height 17
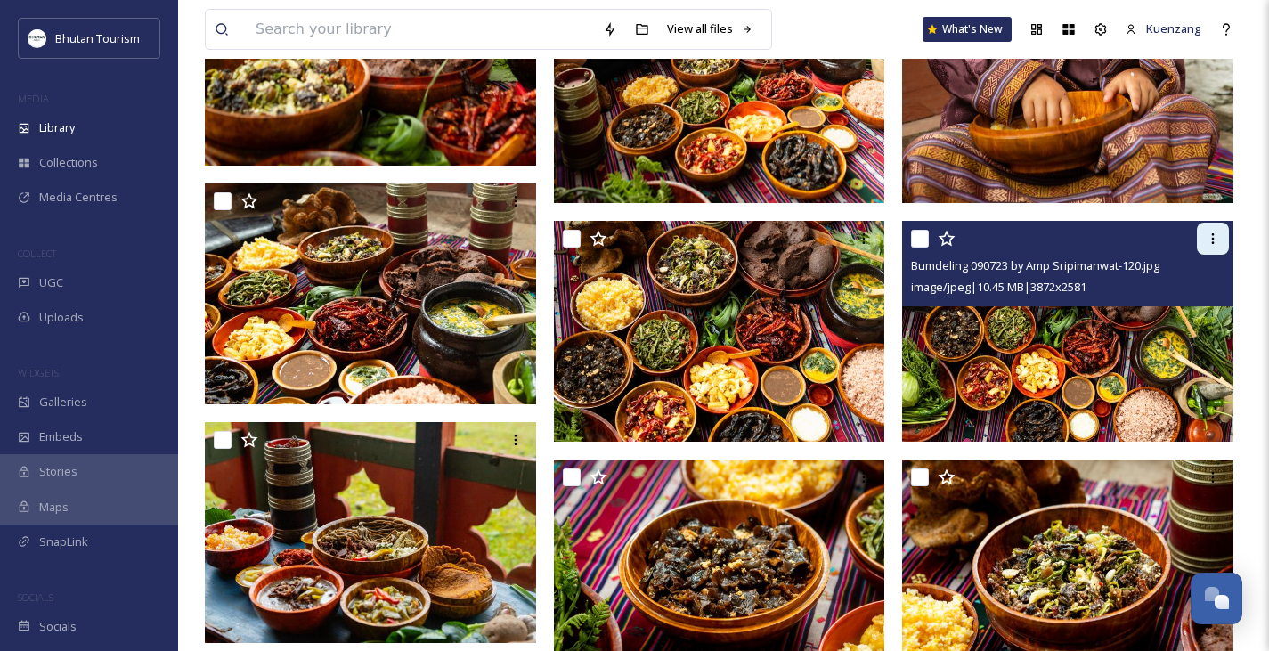
click at [1210, 245] on icon at bounding box center [1213, 239] width 14 height 14
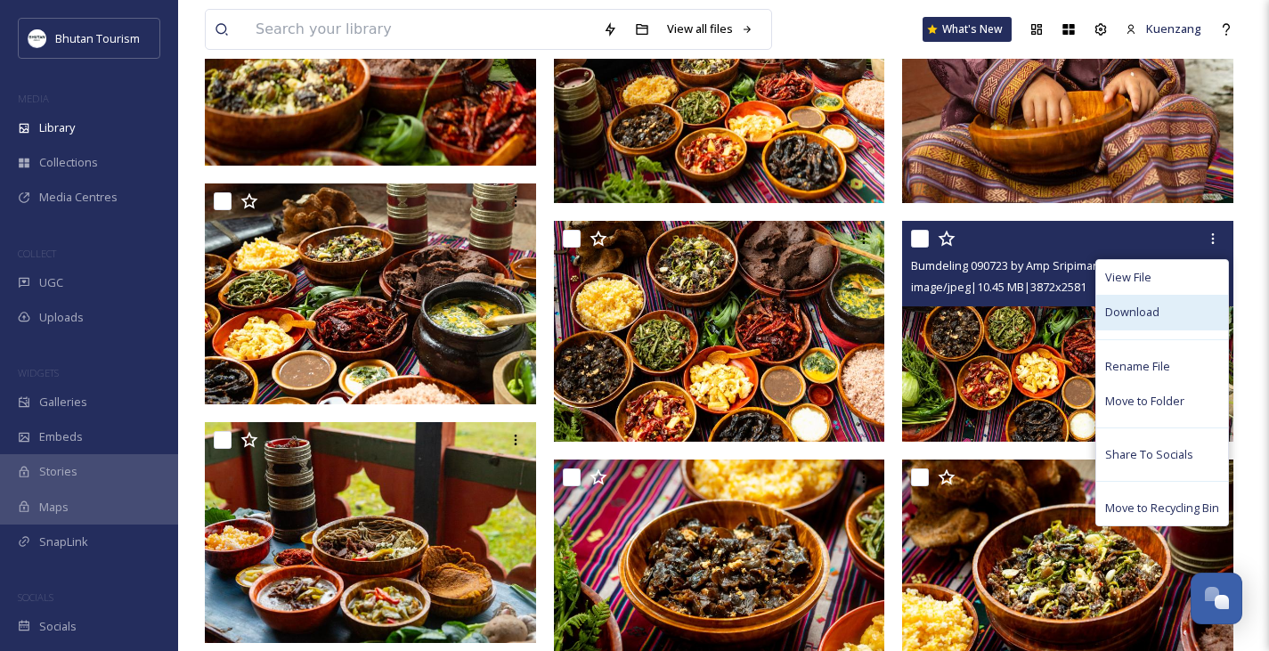
click at [1141, 319] on span "Download" at bounding box center [1132, 312] width 54 height 17
